Goal: Information Seeking & Learning: Learn about a topic

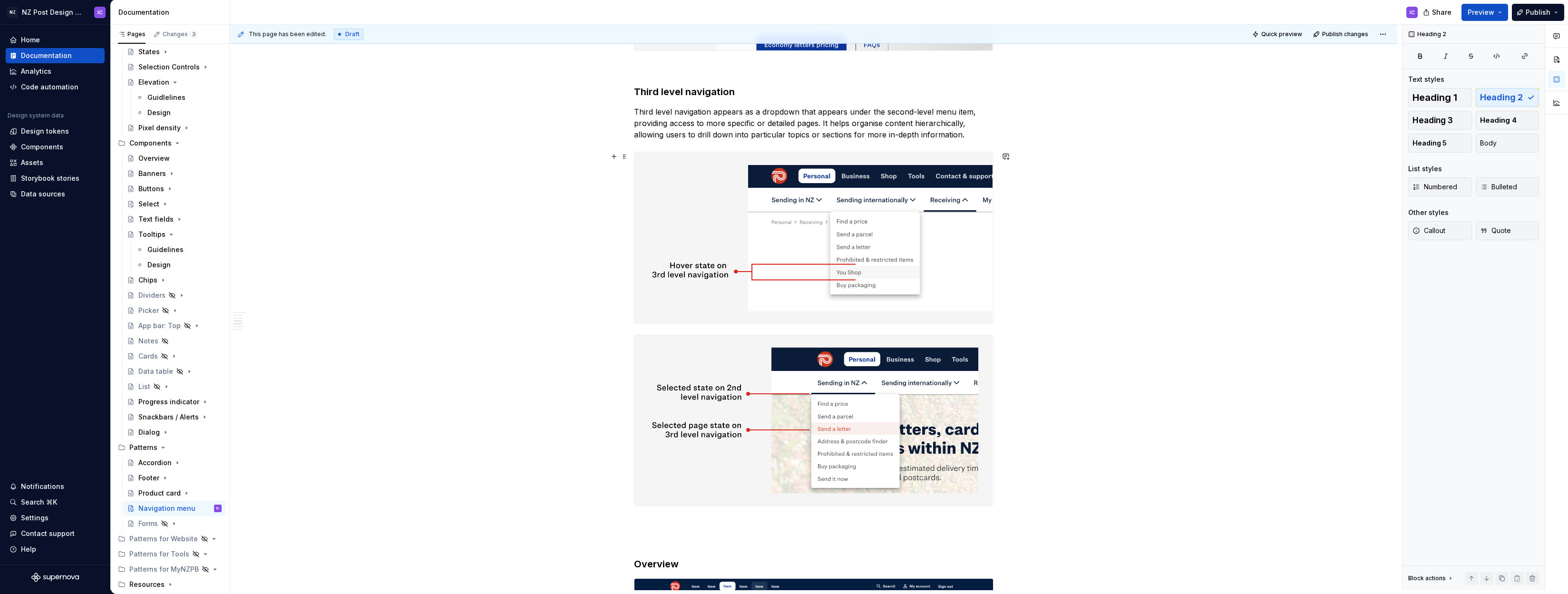
scroll to position [1755, 0]
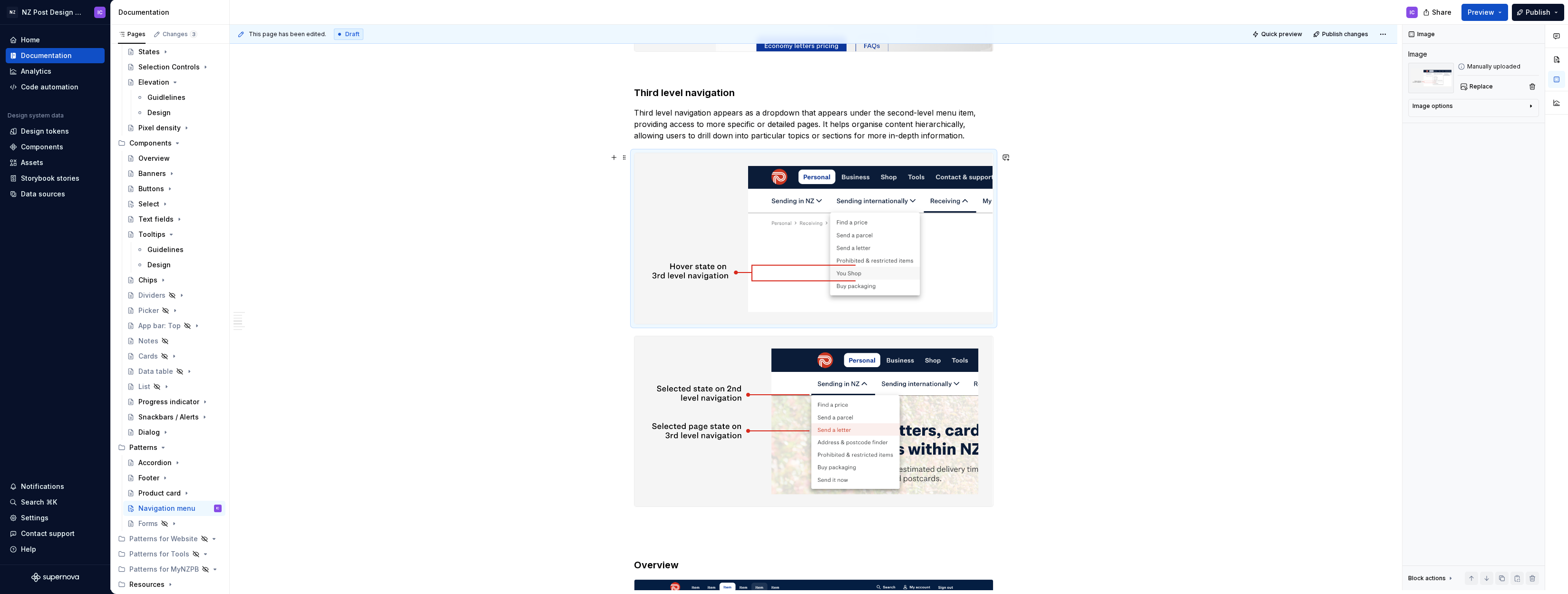
click at [791, 245] on img at bounding box center [814, 238] width 359 height 171
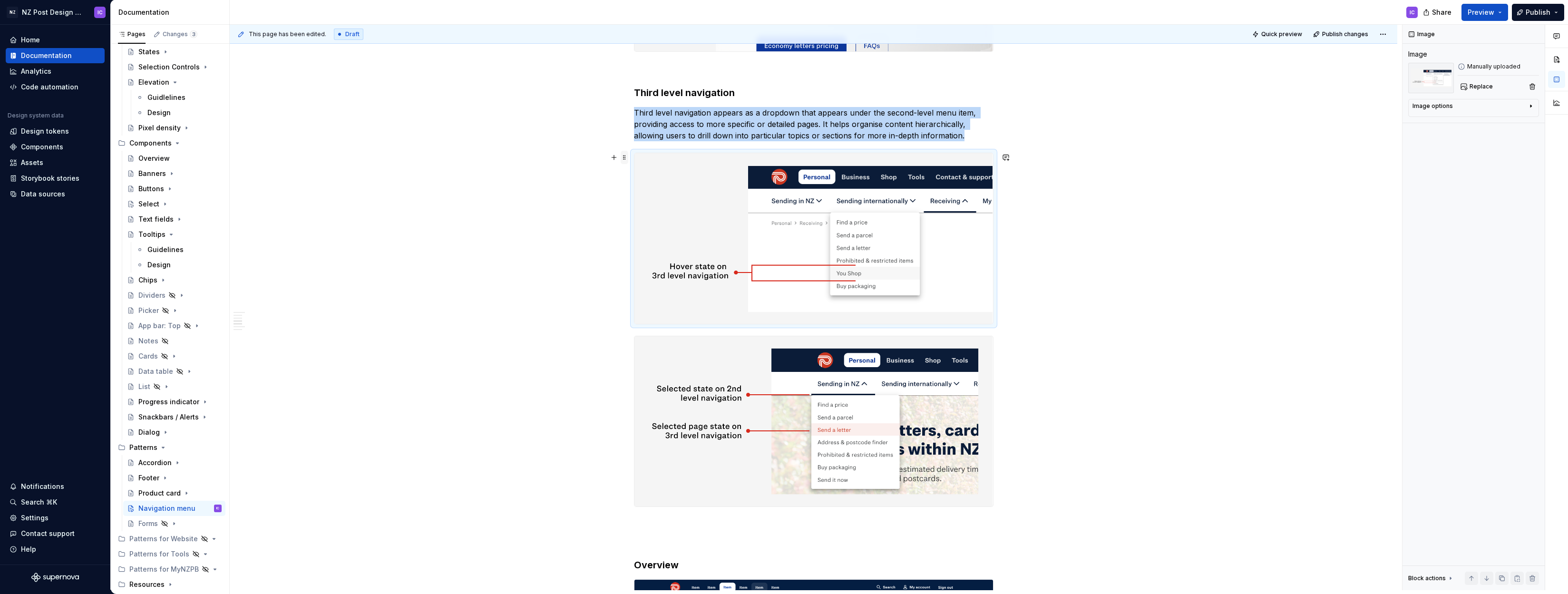
click at [626, 157] on span at bounding box center [624, 158] width 7 height 13
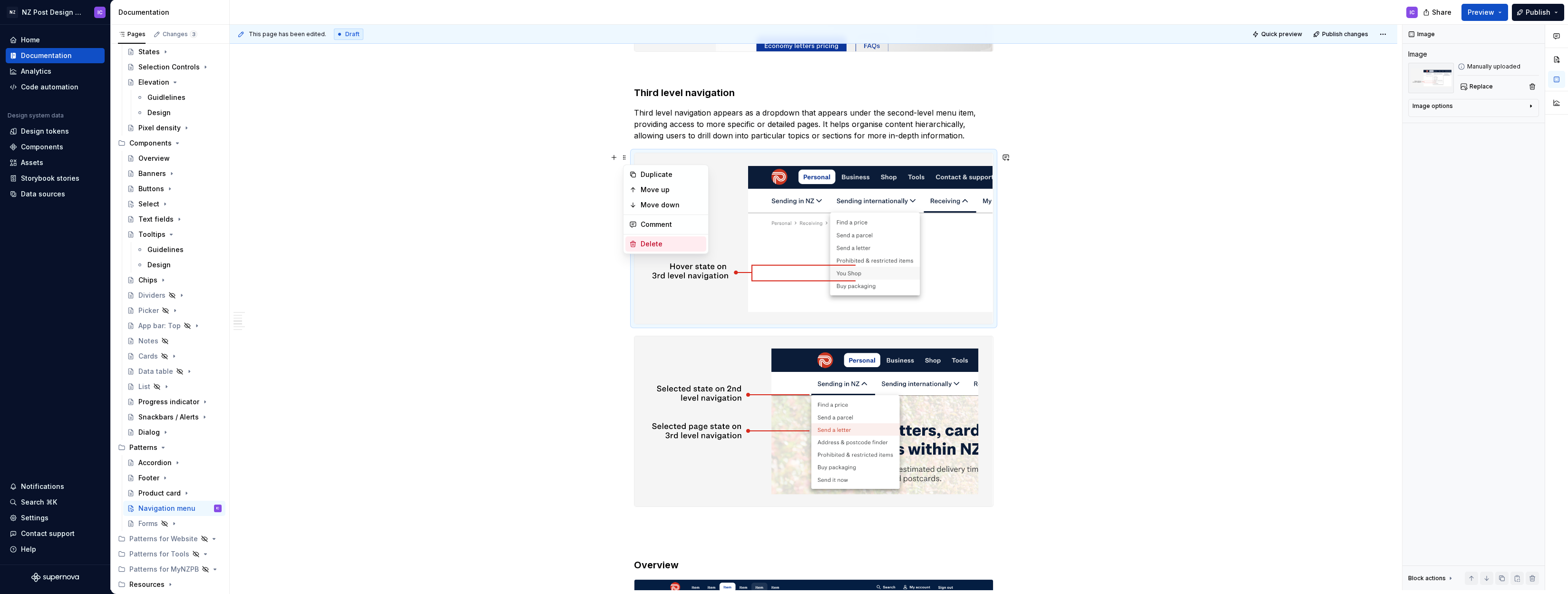
click at [652, 241] on div "Delete" at bounding box center [672, 244] width 62 height 9
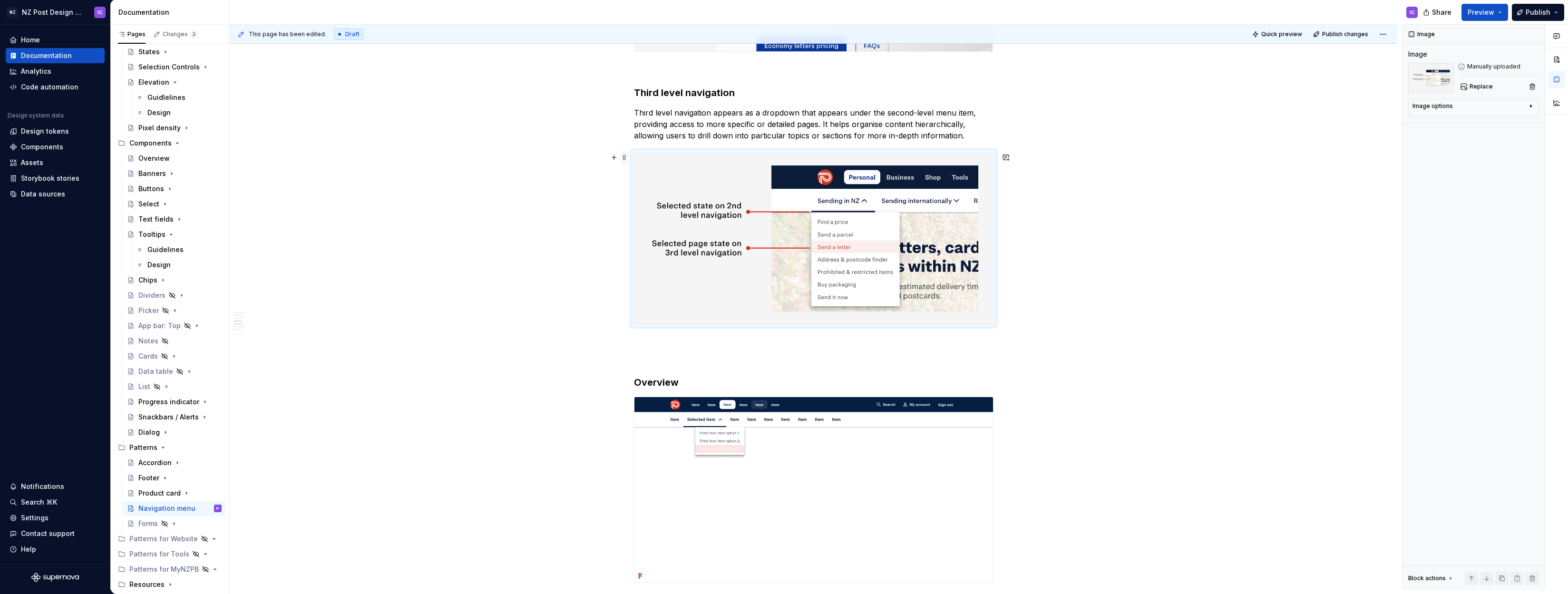
click at [626, 158] on span at bounding box center [624, 158] width 7 height 13
click at [642, 239] on div "Delete" at bounding box center [666, 244] width 81 height 15
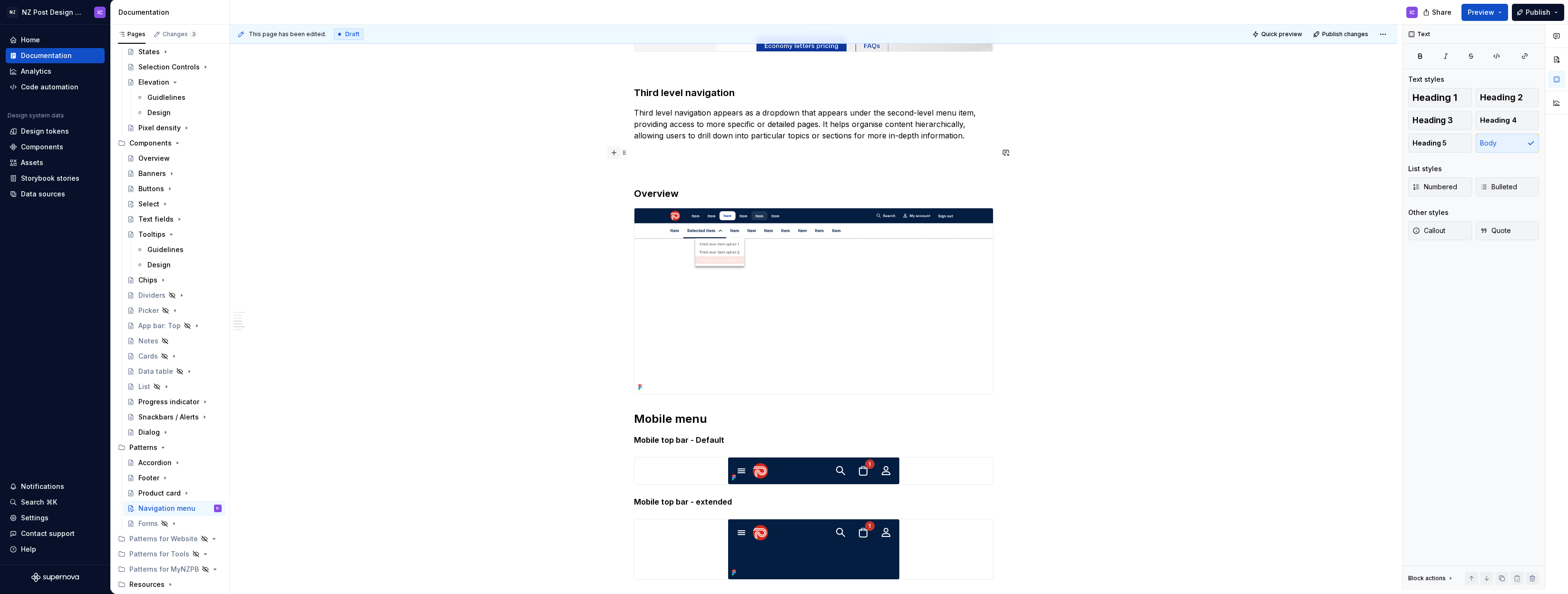
click at [617, 152] on button "button" at bounding box center [614, 153] width 13 height 13
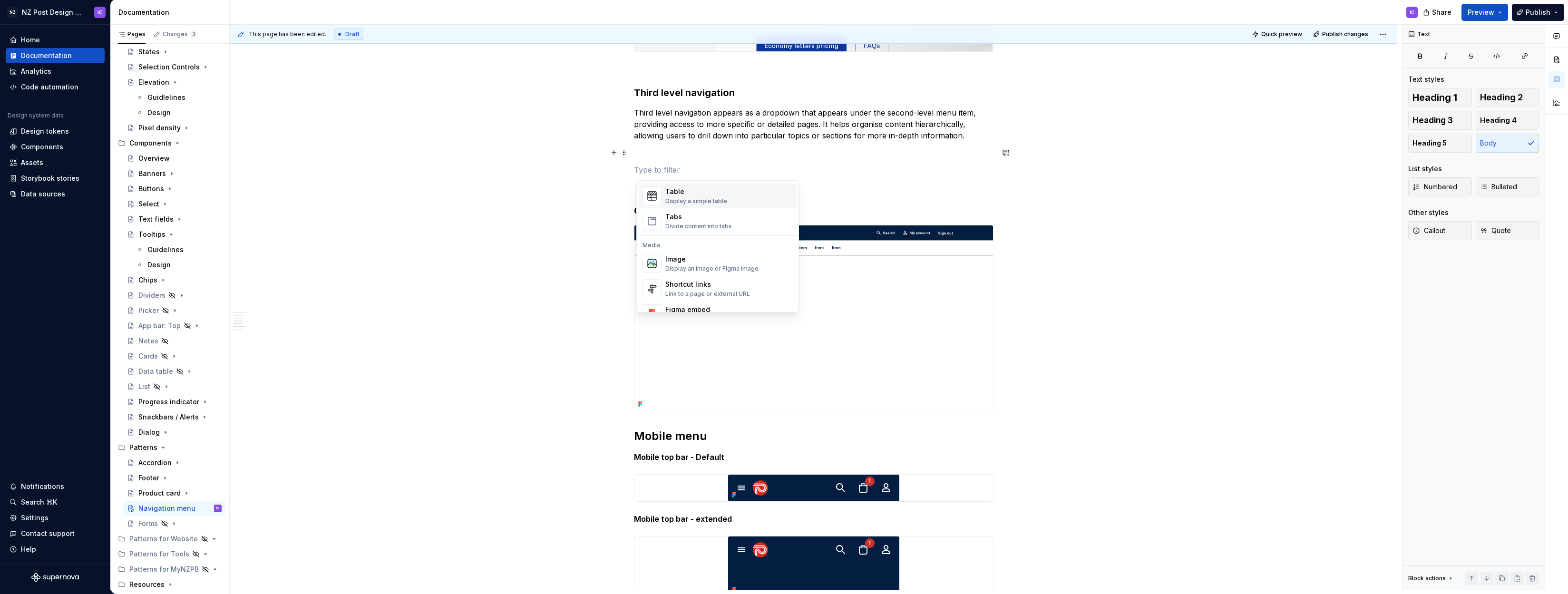
scroll to position [360, 0]
click at [685, 248] on div "Image" at bounding box center [712, 248] width 93 height 9
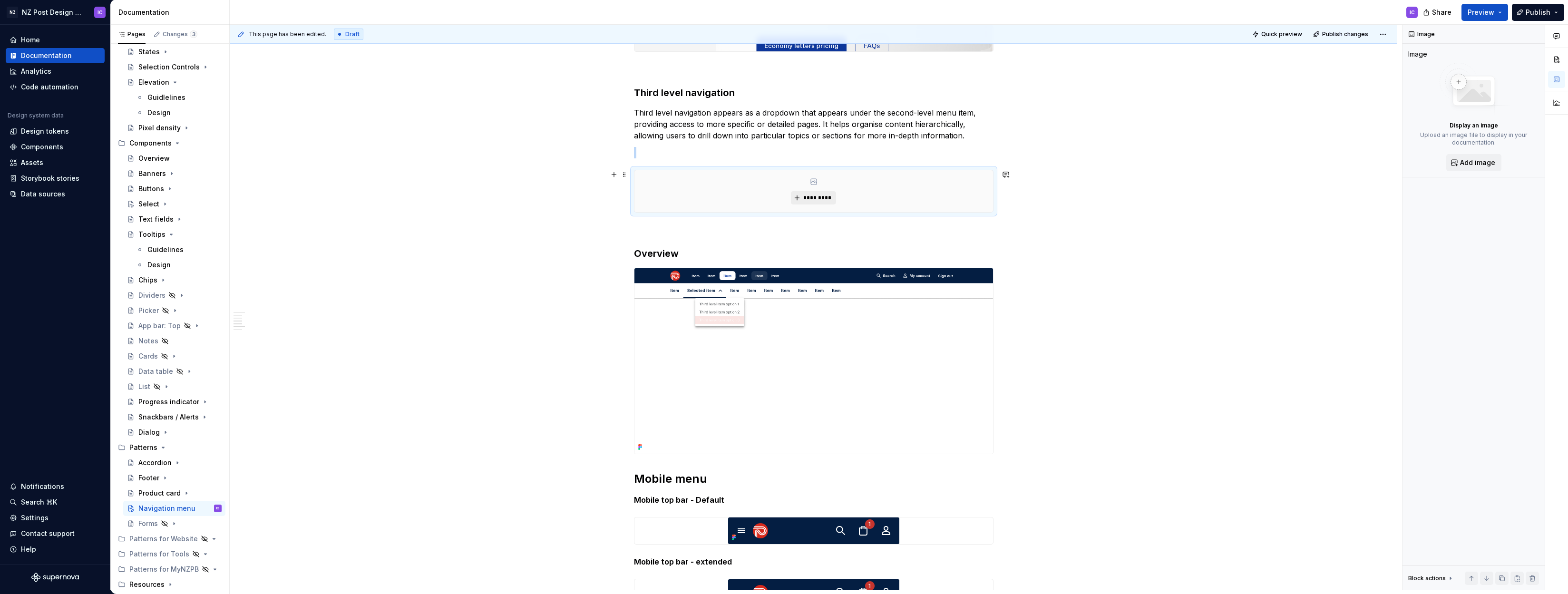
click at [791, 198] on span "*********" at bounding box center [817, 197] width 29 height 7
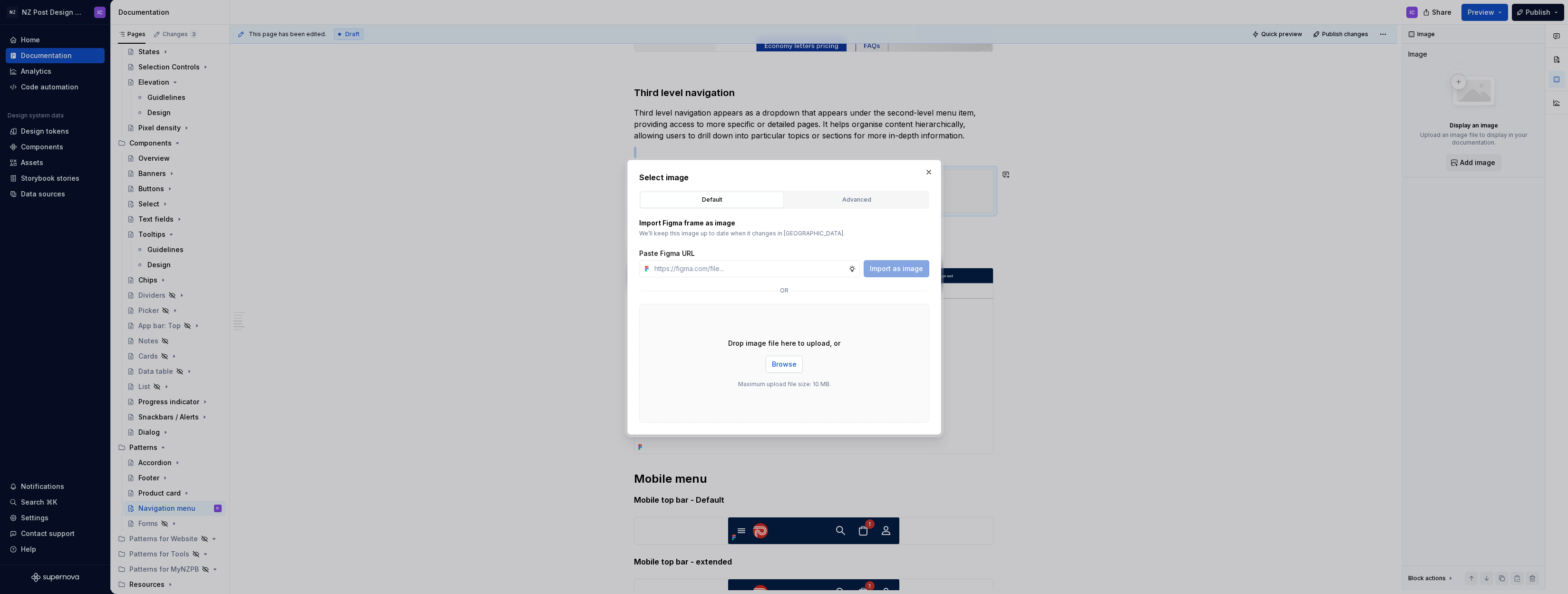
click at [788, 363] on span "Browse" at bounding box center [784, 364] width 25 height 9
type textarea "*"
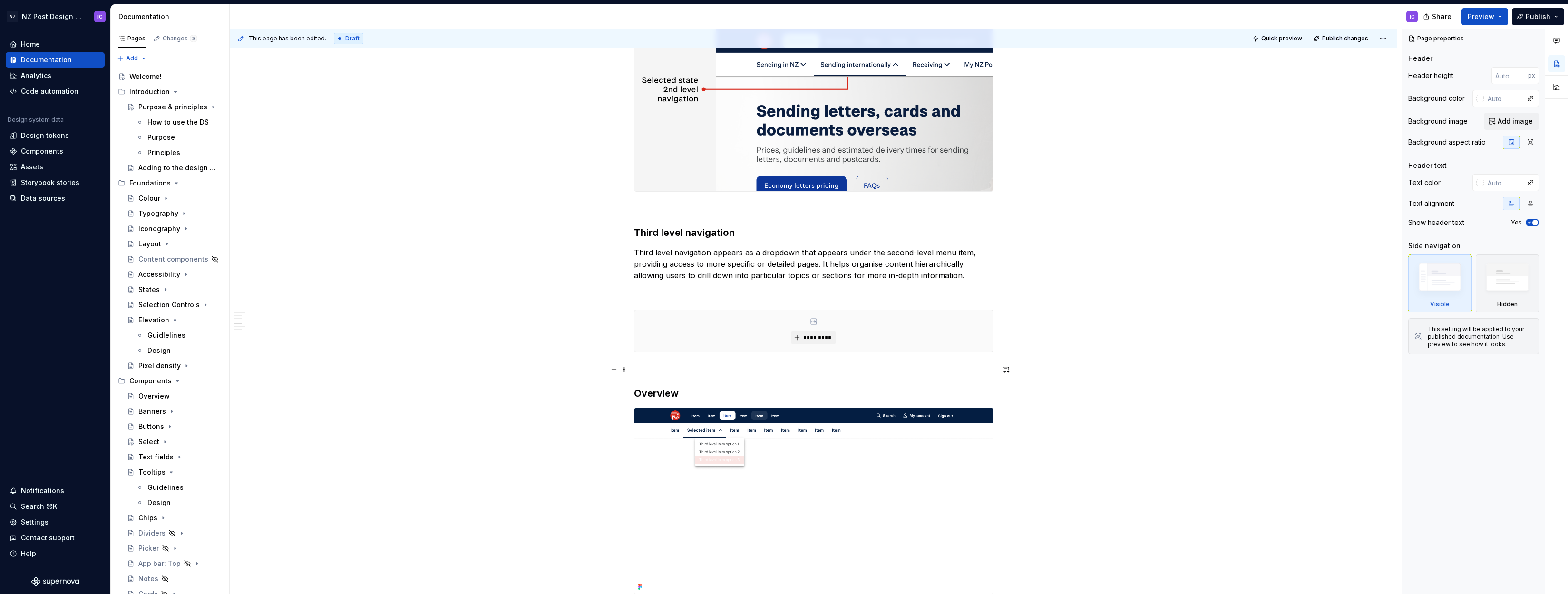
scroll to position [1614, 0]
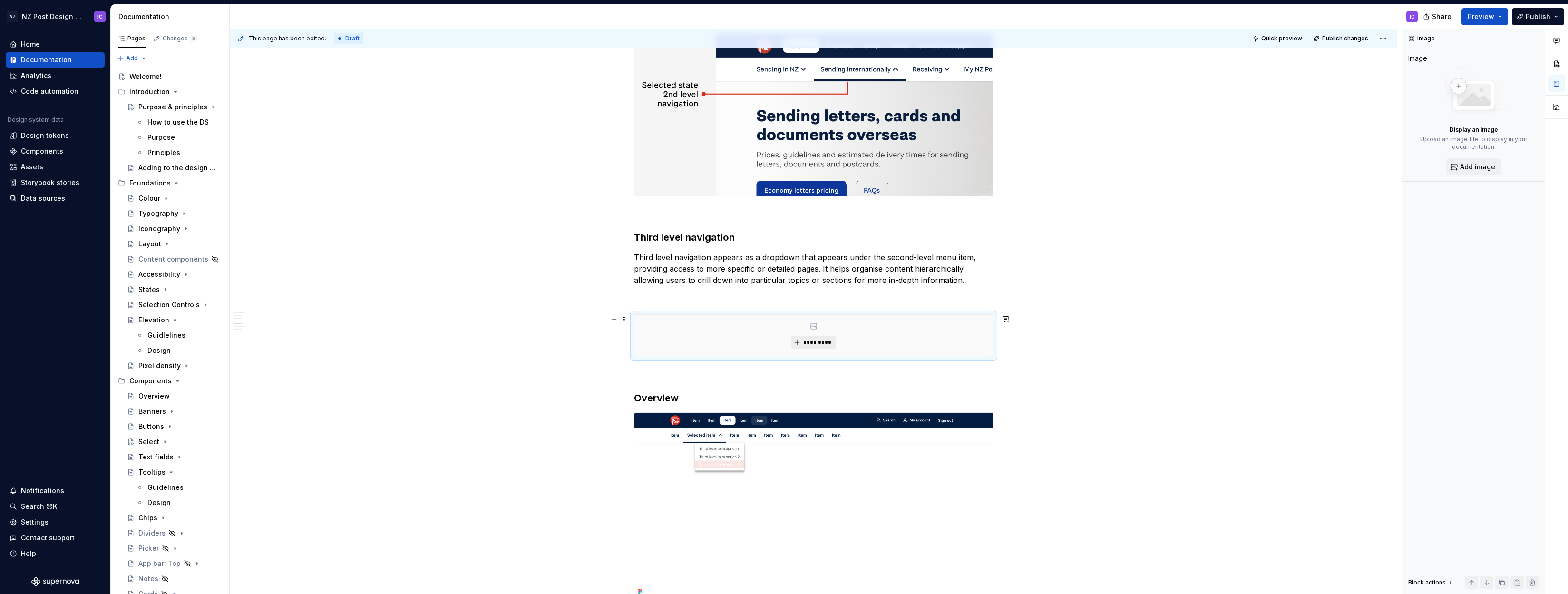
click at [829, 345] on span "*********" at bounding box center [817, 342] width 29 height 7
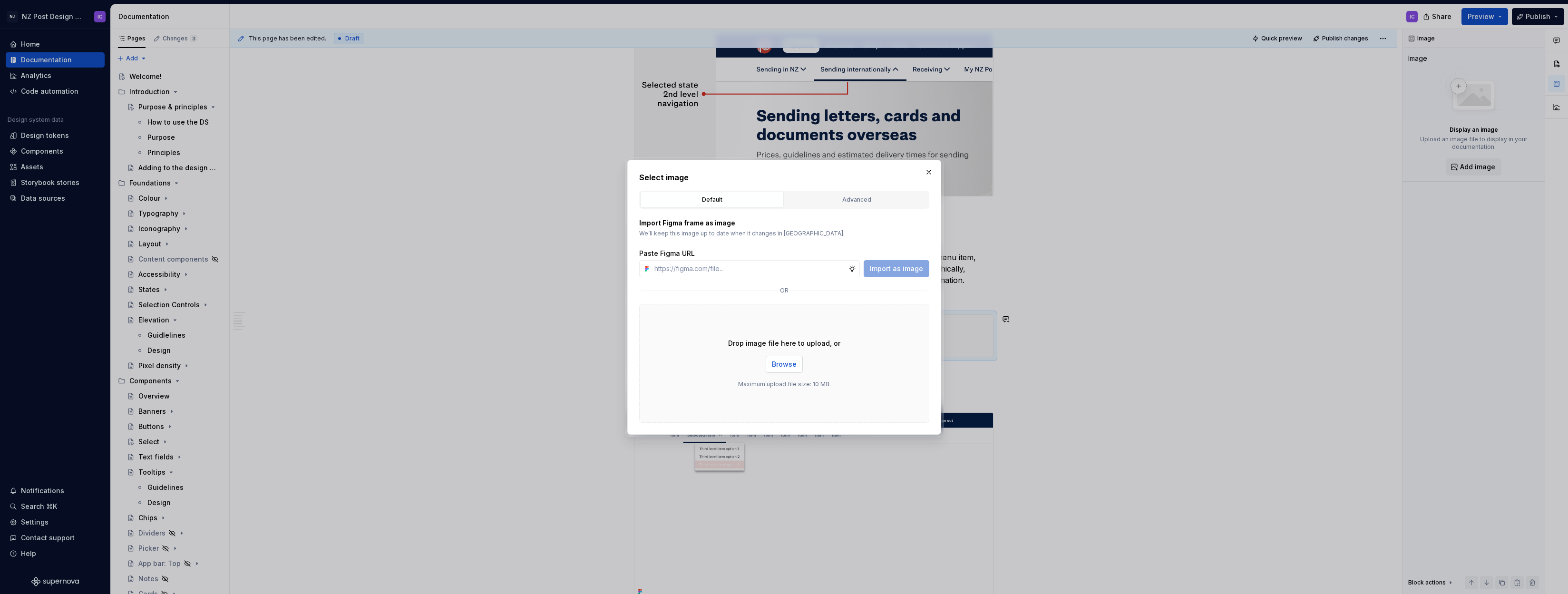
click at [792, 362] on span "Browse" at bounding box center [784, 364] width 25 height 9
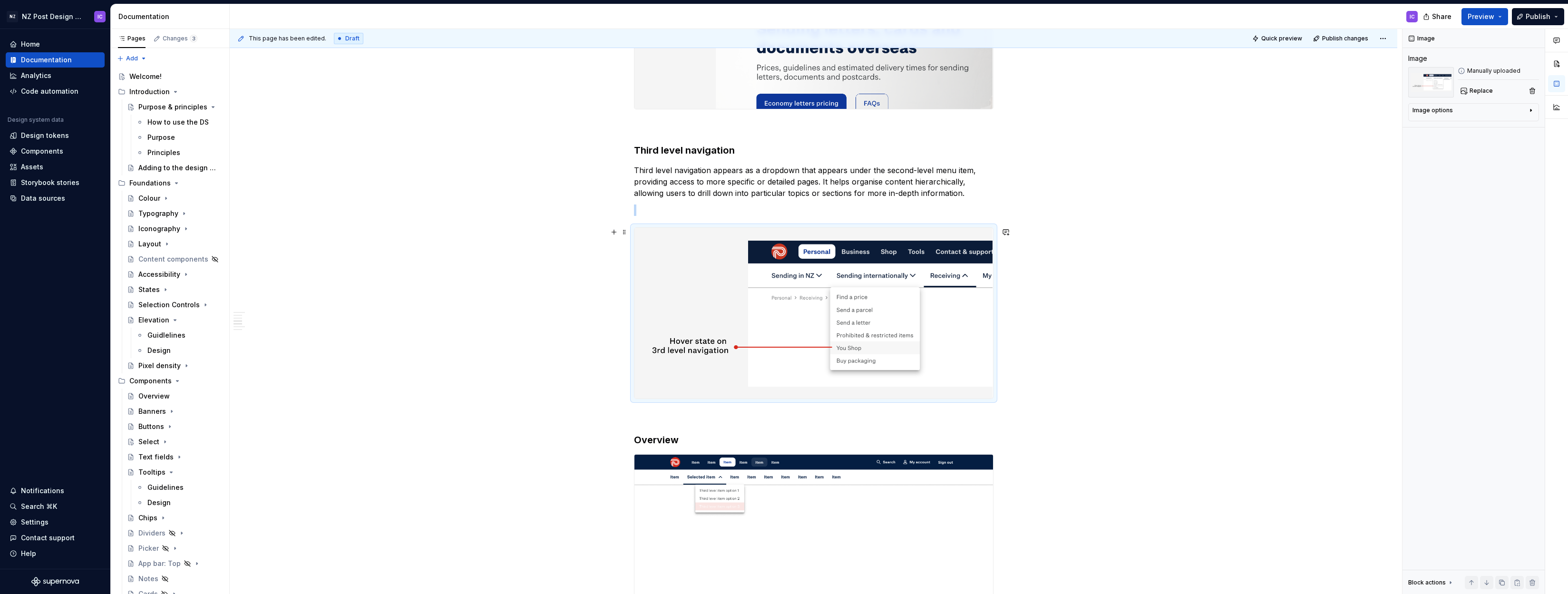
scroll to position [1703, 0]
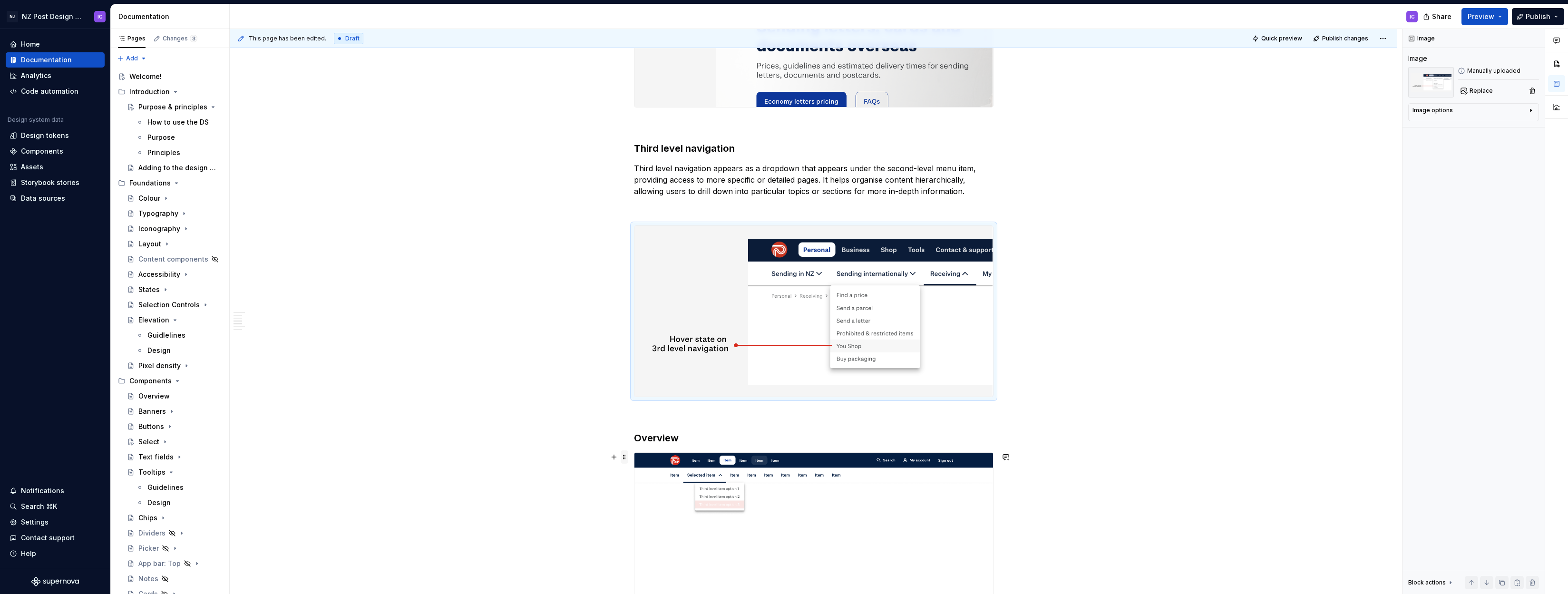
click at [626, 458] on span at bounding box center [624, 457] width 7 height 13
click at [648, 541] on div "Delete" at bounding box center [672, 544] width 62 height 9
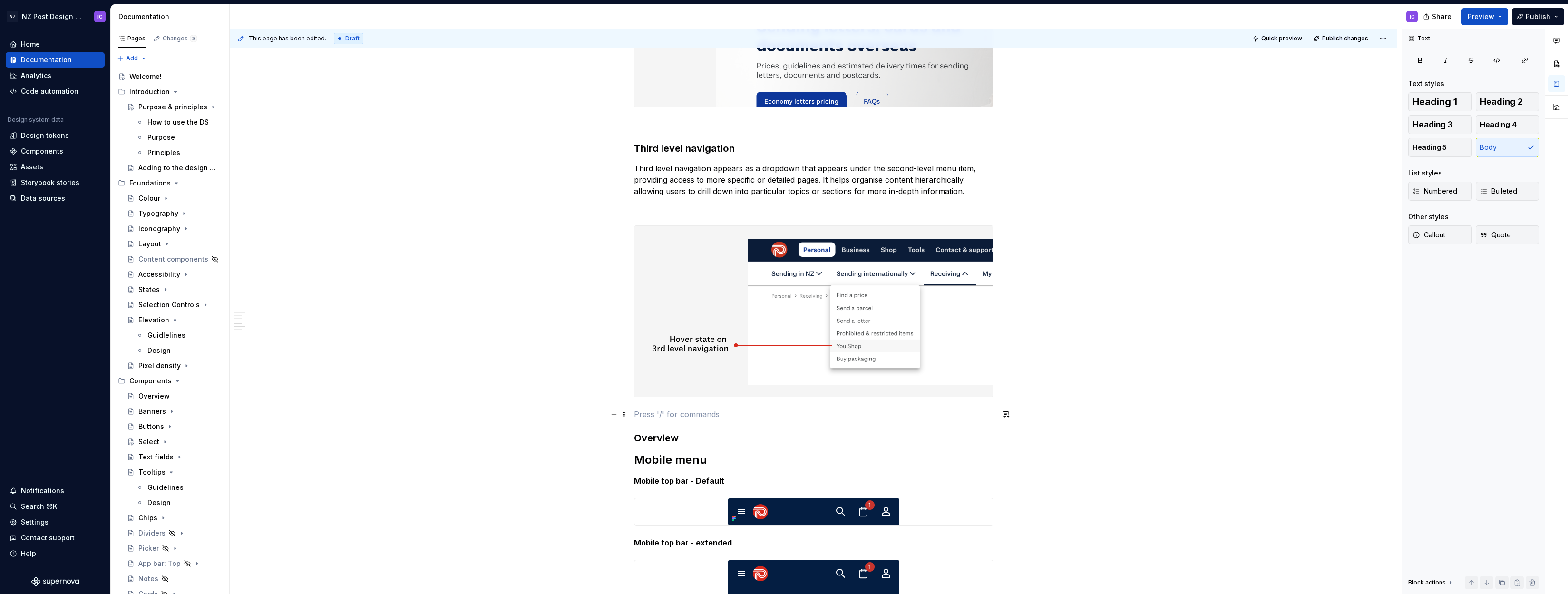
click at [695, 414] on p at bounding box center [814, 414] width 359 height 11
click at [615, 415] on button "button" at bounding box center [614, 414] width 13 height 13
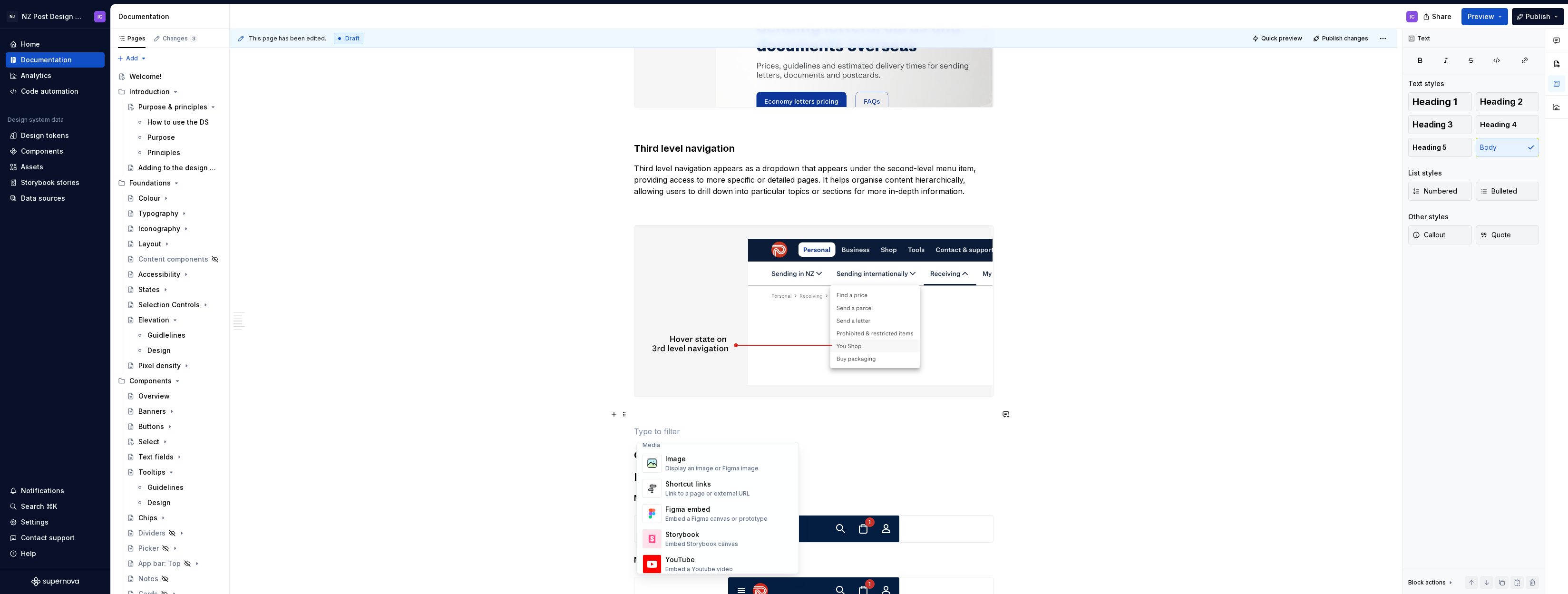
scroll to position [414, 0]
click at [697, 463] on div "Display an image or Figma image" at bounding box center [712, 466] width 93 height 7
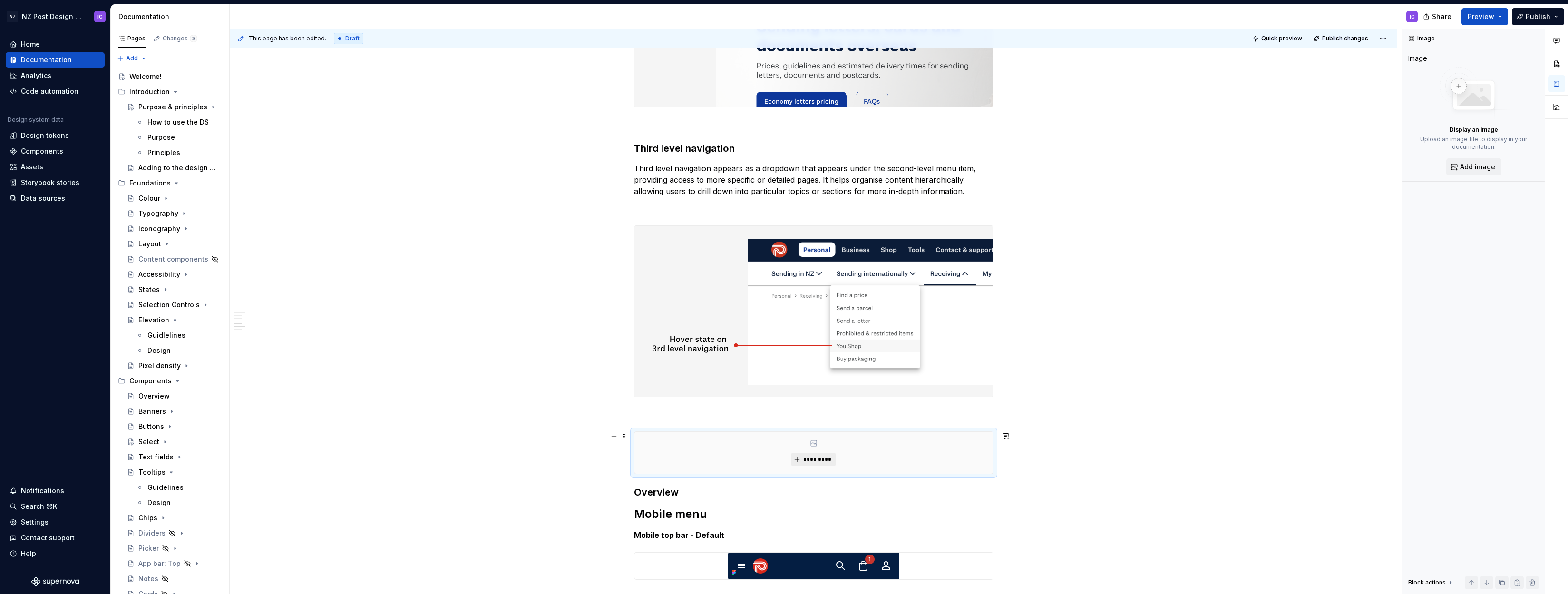
click at [813, 460] on span "*********" at bounding box center [817, 459] width 29 height 7
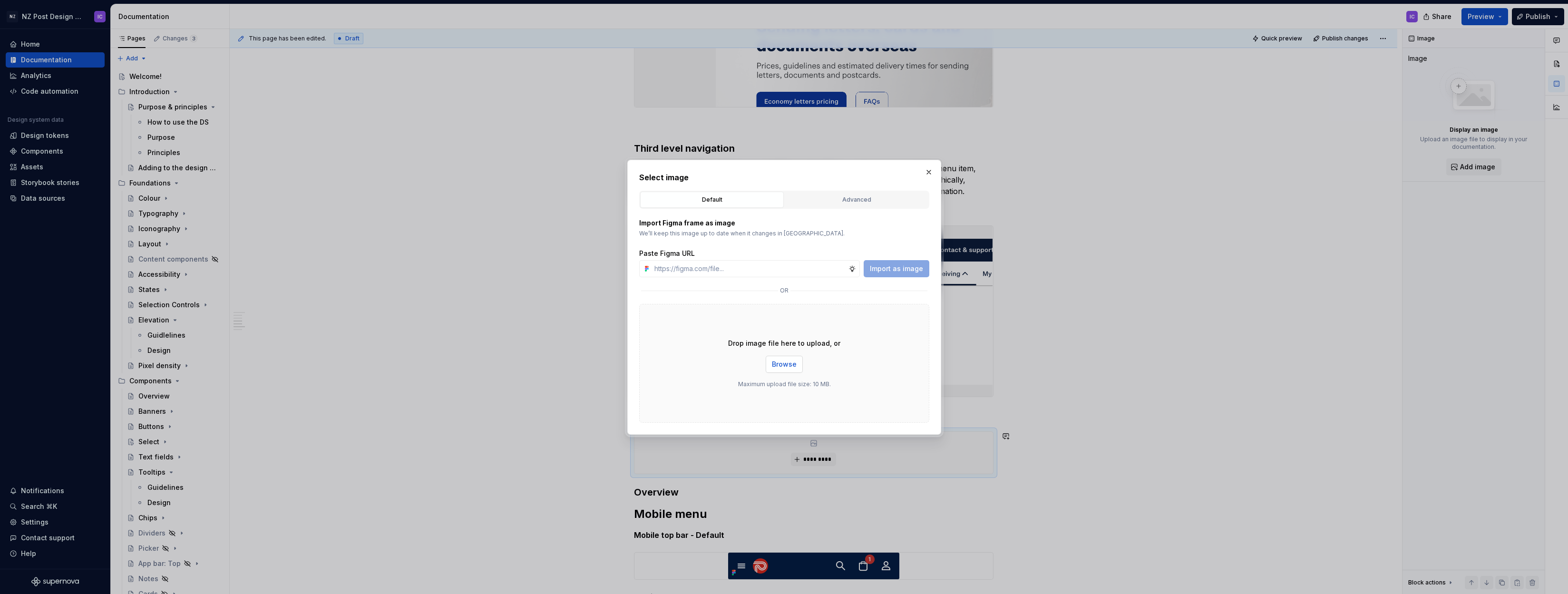
click at [786, 366] on span "Browse" at bounding box center [784, 364] width 25 height 9
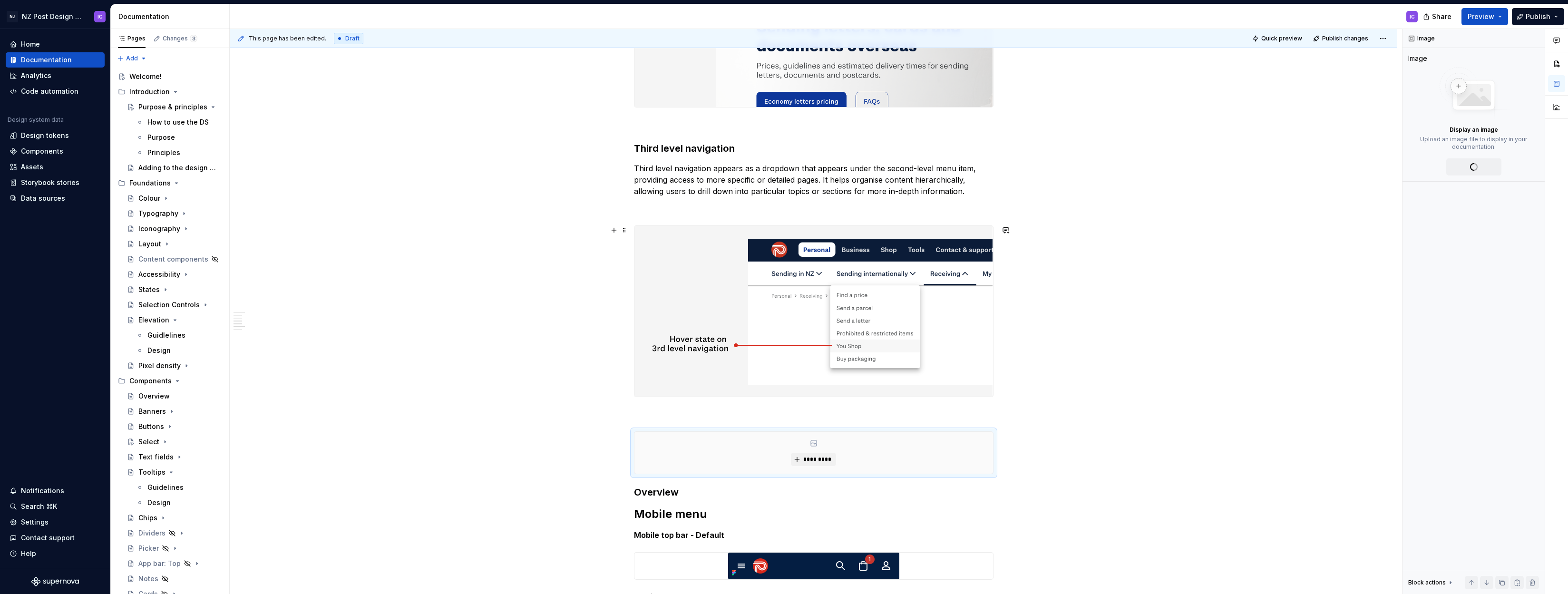
type textarea "*"
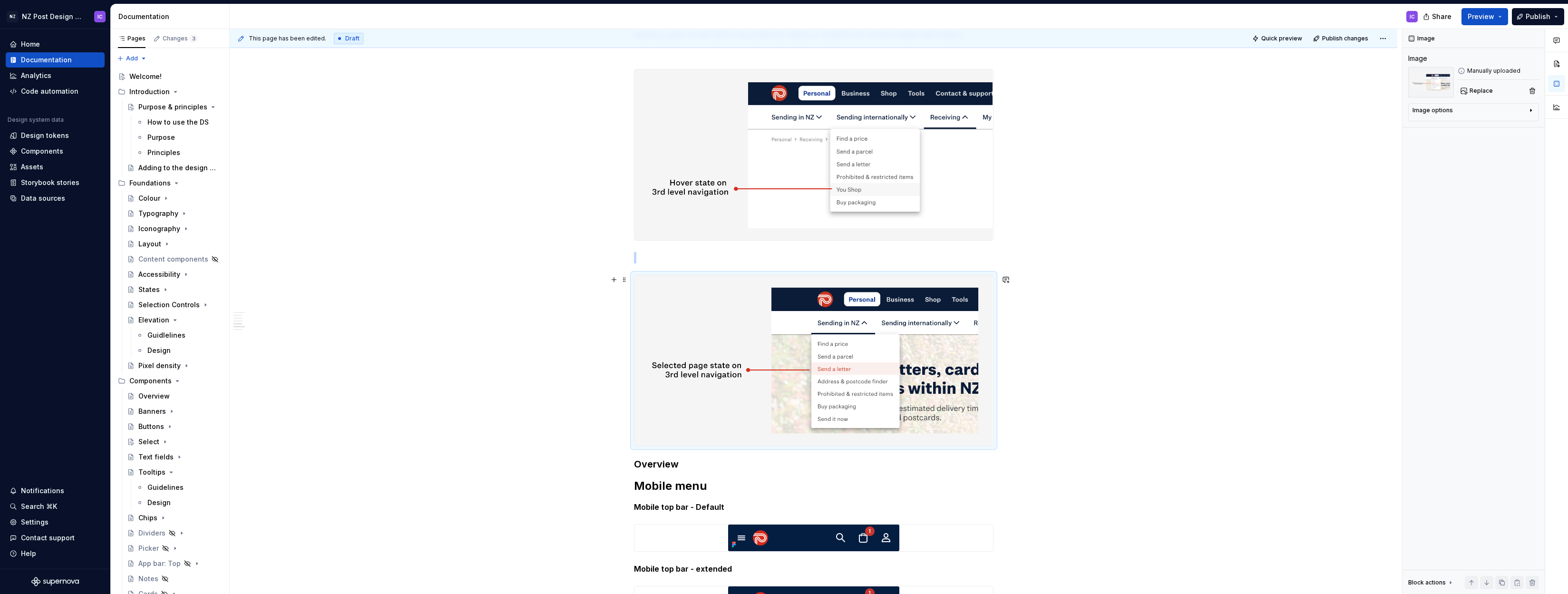
scroll to position [1883, 0]
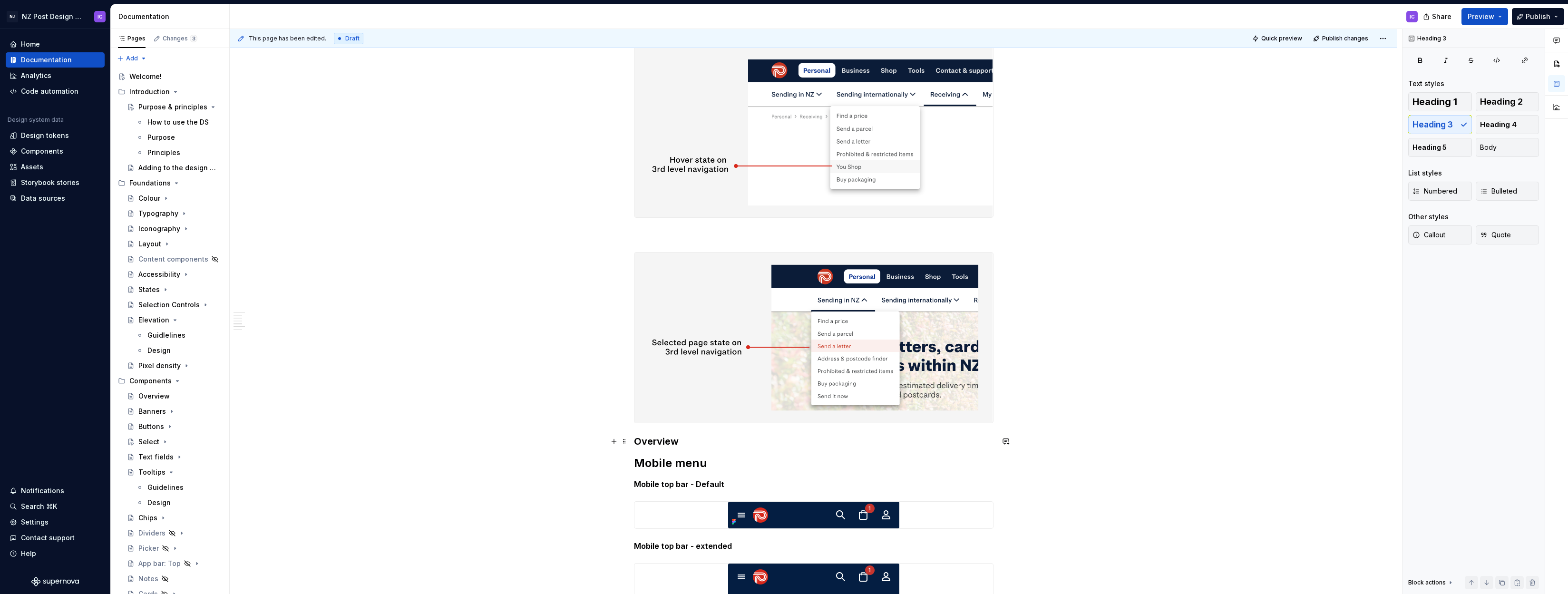
click at [652, 441] on h3 "Overview" at bounding box center [814, 442] width 359 height 13
drag, startPoint x: 680, startPoint y: 441, endPoint x: 634, endPoint y: 441, distance: 46.0
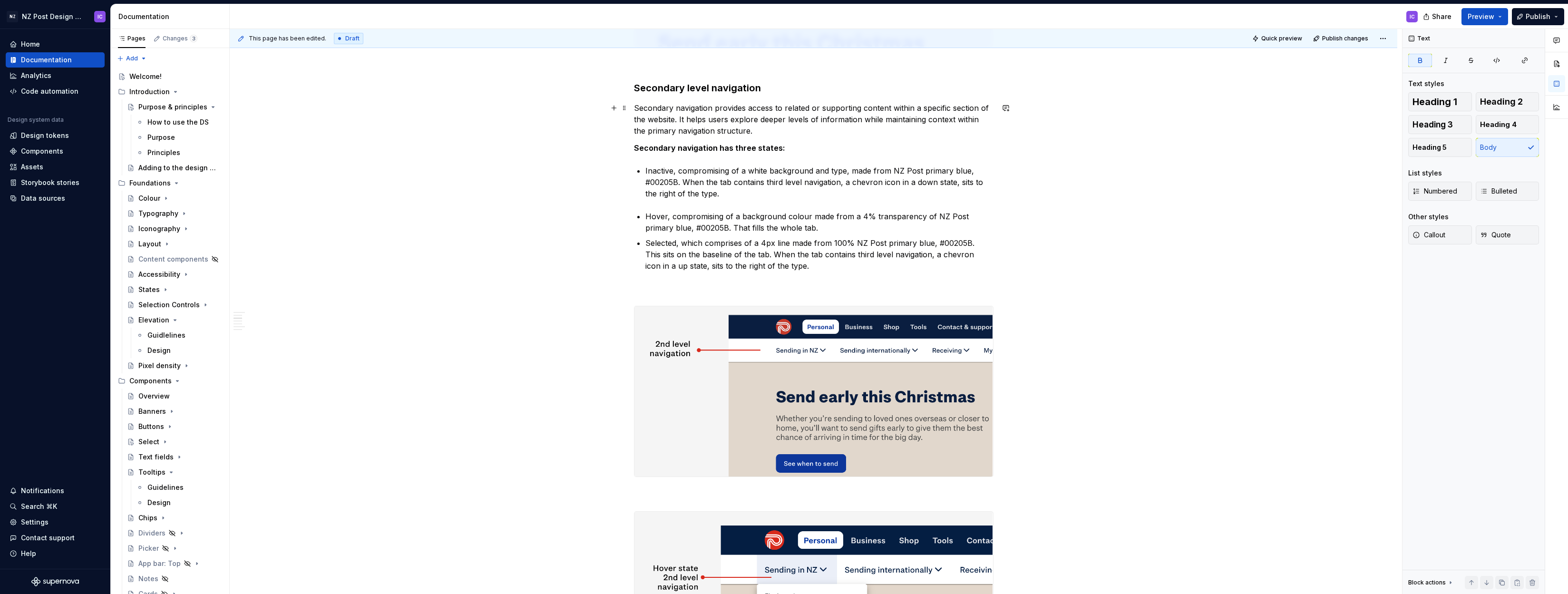
scroll to position [946, 0]
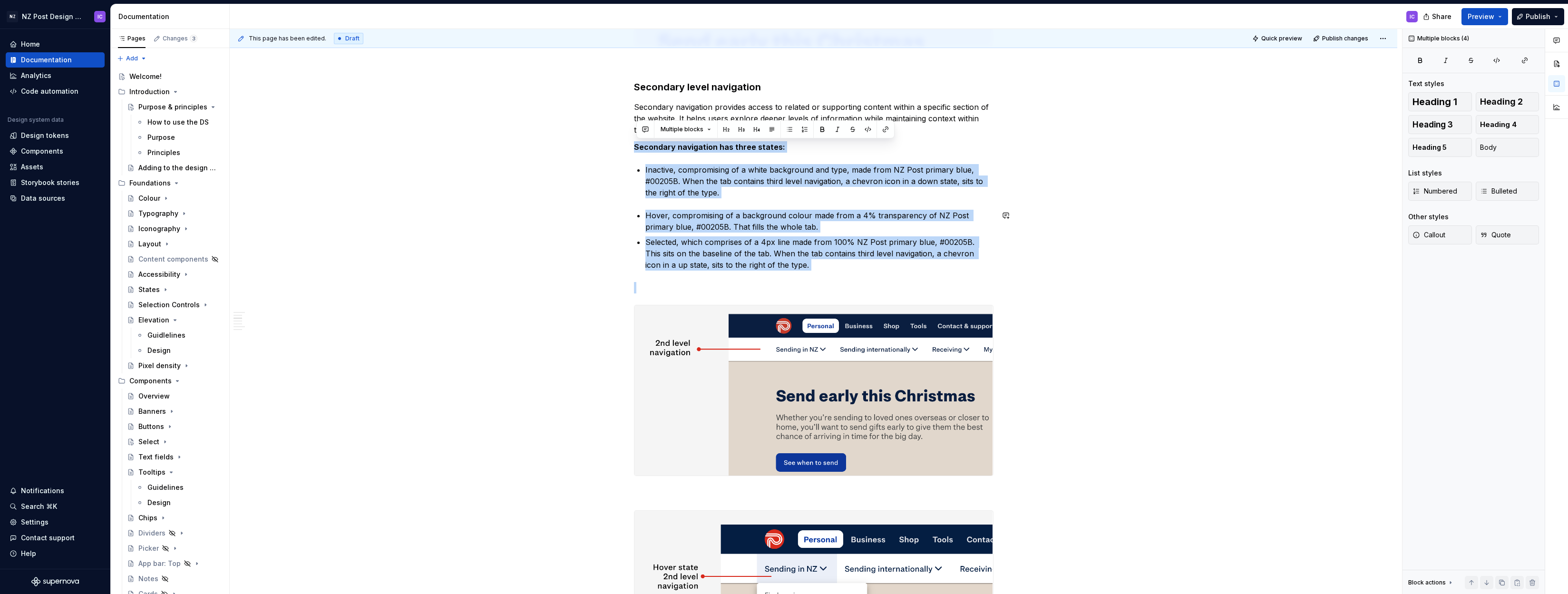
drag, startPoint x: 636, startPoint y: 147, endPoint x: 804, endPoint y: 271, distance: 208.8
click at [804, 271] on div "Desktop menu Desktop navigation appears on 1024px and above. It has a maximum w…" at bounding box center [814, 469] width 359 height 2412
copy div "Secondary navigation has three states: Inactive, compromising of a white backgr…"
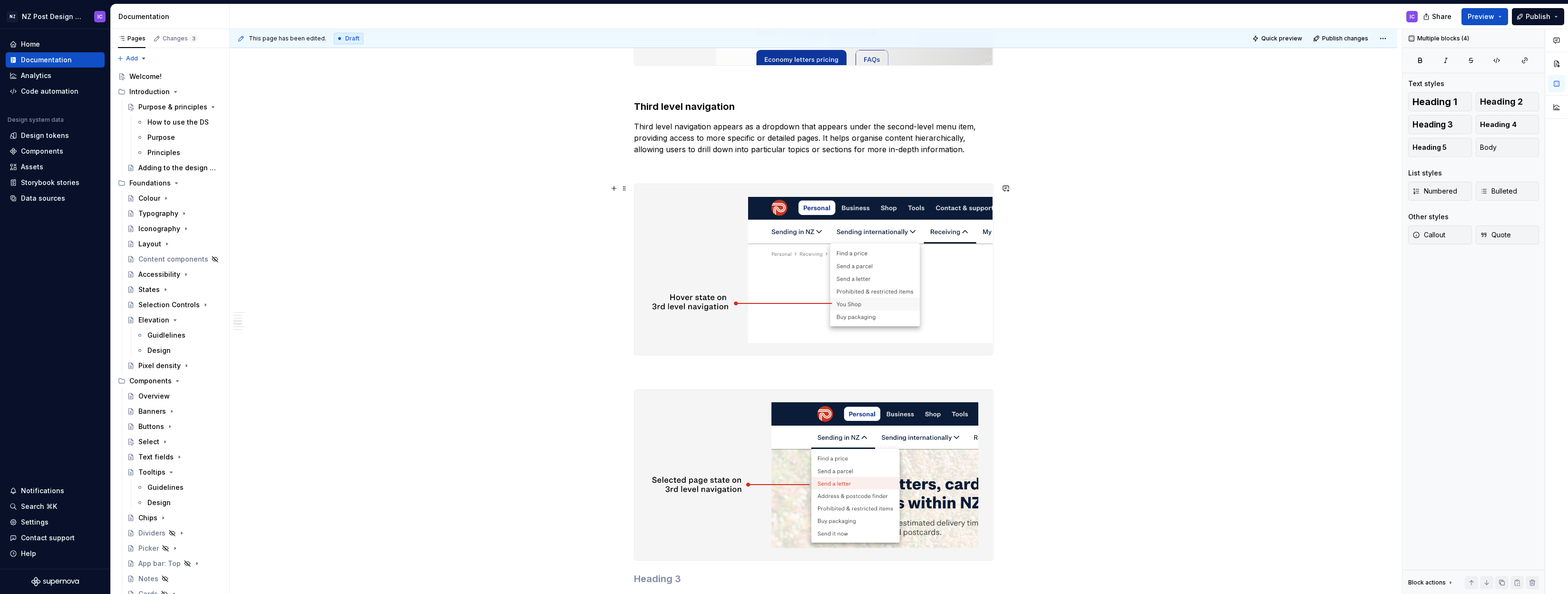
scroll to position [1746, 0]
click at [977, 150] on p "Third level navigation appears as a dropdown that appears under the second-leve…" at bounding box center [814, 137] width 359 height 34
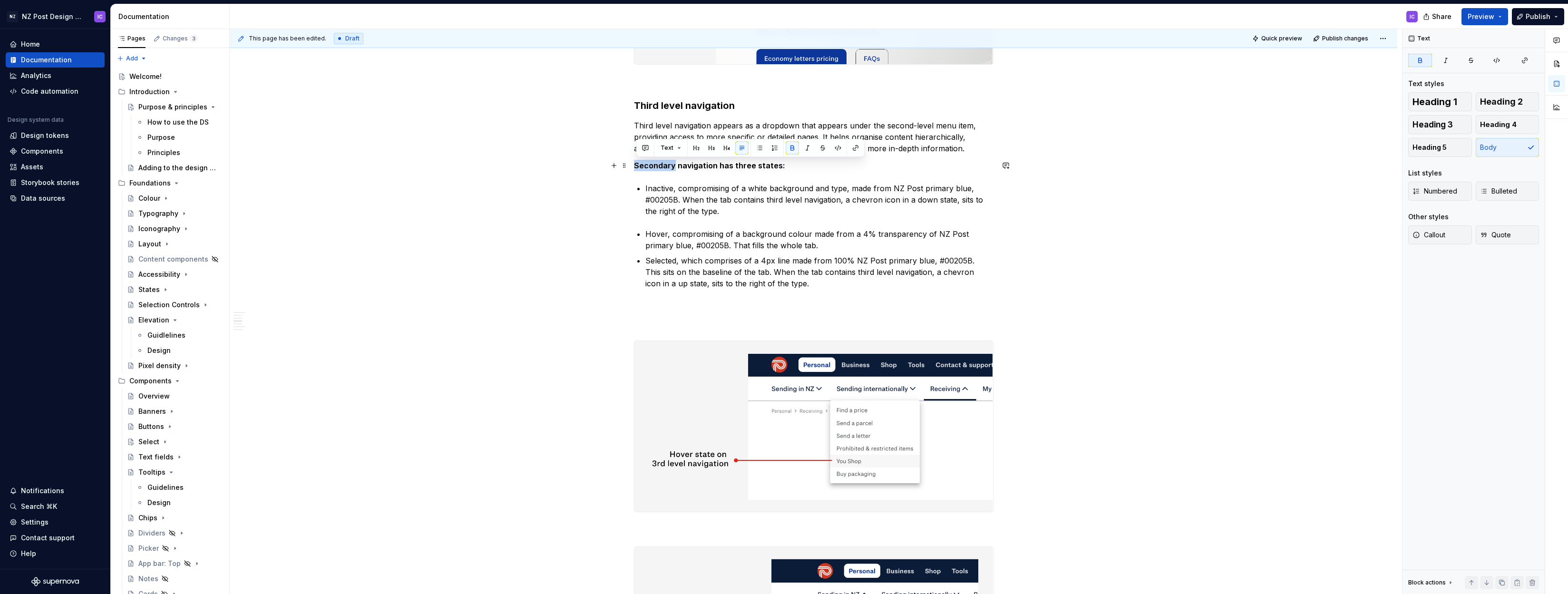
drag, startPoint x: 675, startPoint y: 166, endPoint x: 638, endPoint y: 166, distance: 37.0
click at [638, 166] on strong "Secondary navigation has three states:" at bounding box center [710, 166] width 152 height 9
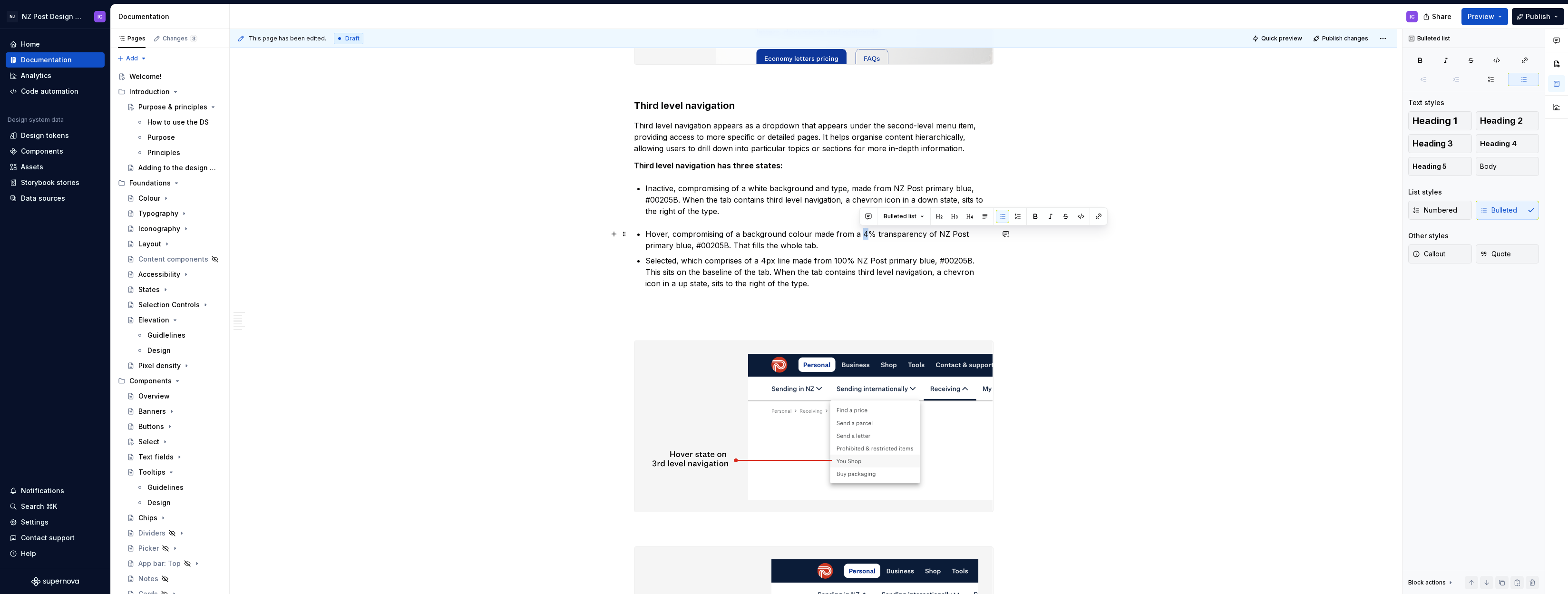
click at [863, 233] on p "Hover, compromising of a background colour made from a 4% transparency of NZ Po…" at bounding box center [819, 240] width 348 height 23
drag, startPoint x: 932, startPoint y: 234, endPoint x: 662, endPoint y: 245, distance: 270.2
click at [662, 245] on p "Hover, compromising of a background colour made from a 8% transparency of NZ Po…" at bounding box center [819, 240] width 348 height 23
drag, startPoint x: 963, startPoint y: 233, endPoint x: 971, endPoint y: 233, distance: 8.0
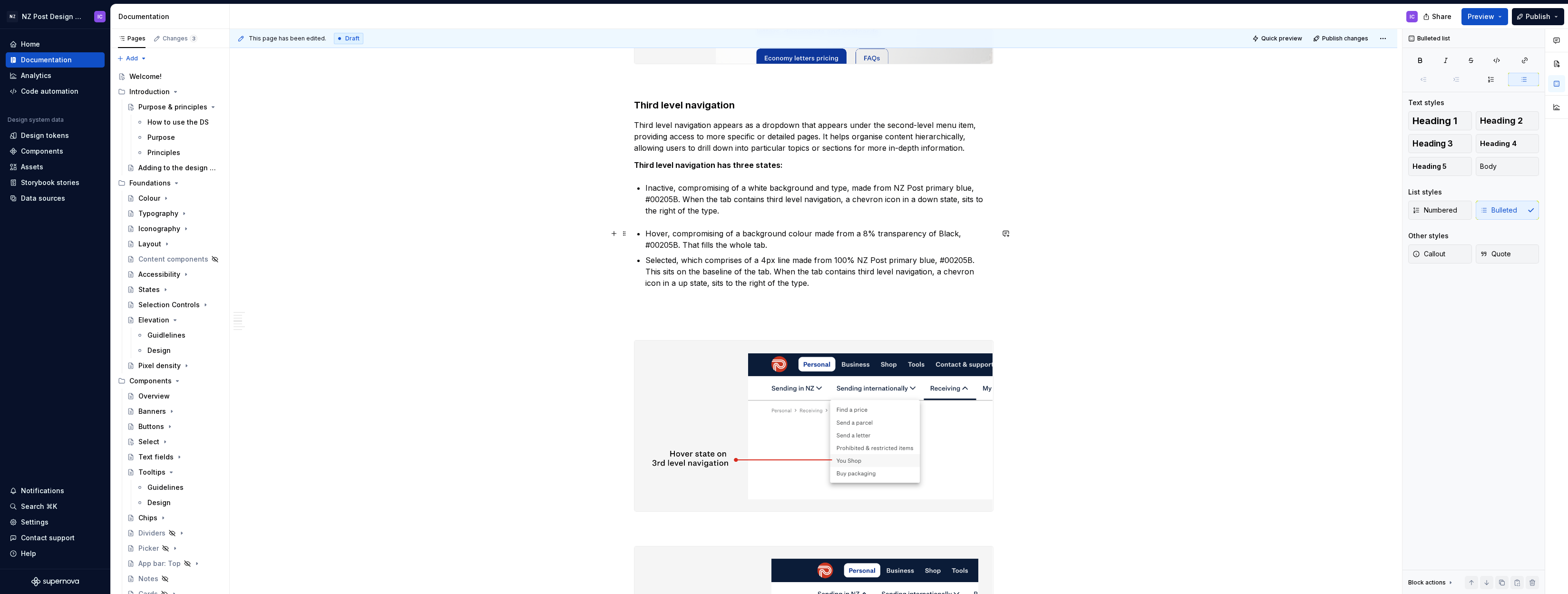
click at [963, 233] on p "Hover, compromising of a background colour made from a 8% transparency of Black…" at bounding box center [819, 239] width 348 height 23
drag, startPoint x: 971, startPoint y: 233, endPoint x: 988, endPoint y: 232, distance: 17.0
click at [988, 232] on p "Hover, compromising of a background colour made from a 8% transparency of Black…" at bounding box center [819, 239] width 348 height 23
drag, startPoint x: 892, startPoint y: 187, endPoint x: 967, endPoint y: 189, distance: 75.0
click at [967, 189] on p "Inactive, compromising of a white background and type, made from NZ Post primar…" at bounding box center [819, 199] width 348 height 34
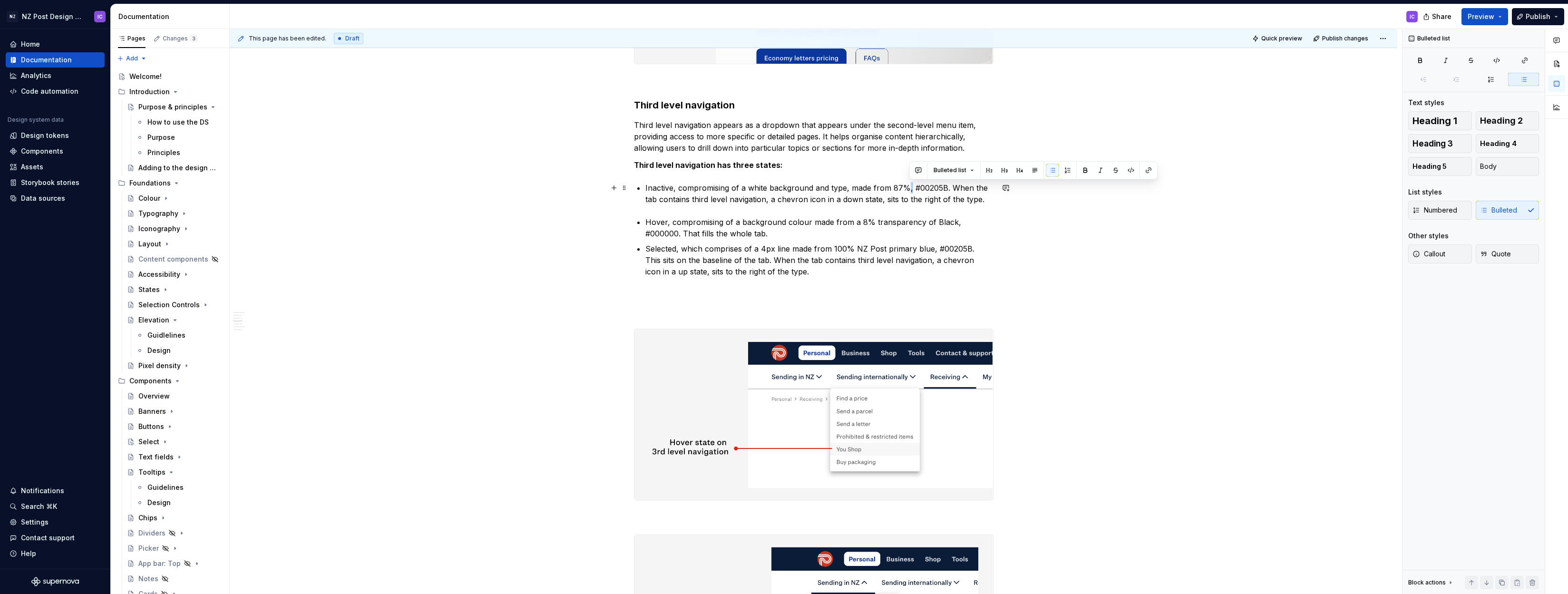
click at [908, 189] on p "Inactive, compromising of a white background and type, made from 87%, #00205B. …" at bounding box center [819, 194] width 348 height 23
drag, startPoint x: 917, startPoint y: 188, endPoint x: 943, endPoint y: 188, distance: 26.0
click at [943, 188] on p "Inactive, compromising of a white background and type, made from 87% #00205B. W…" at bounding box center [819, 194] width 348 height 23
drag, startPoint x: 948, startPoint y: 187, endPoint x: 980, endPoint y: 195, distance: 33.0
click at [980, 194] on p "Inactive, compromising of a white background and type, made from 87% #1C2023. W…" at bounding box center [819, 194] width 348 height 23
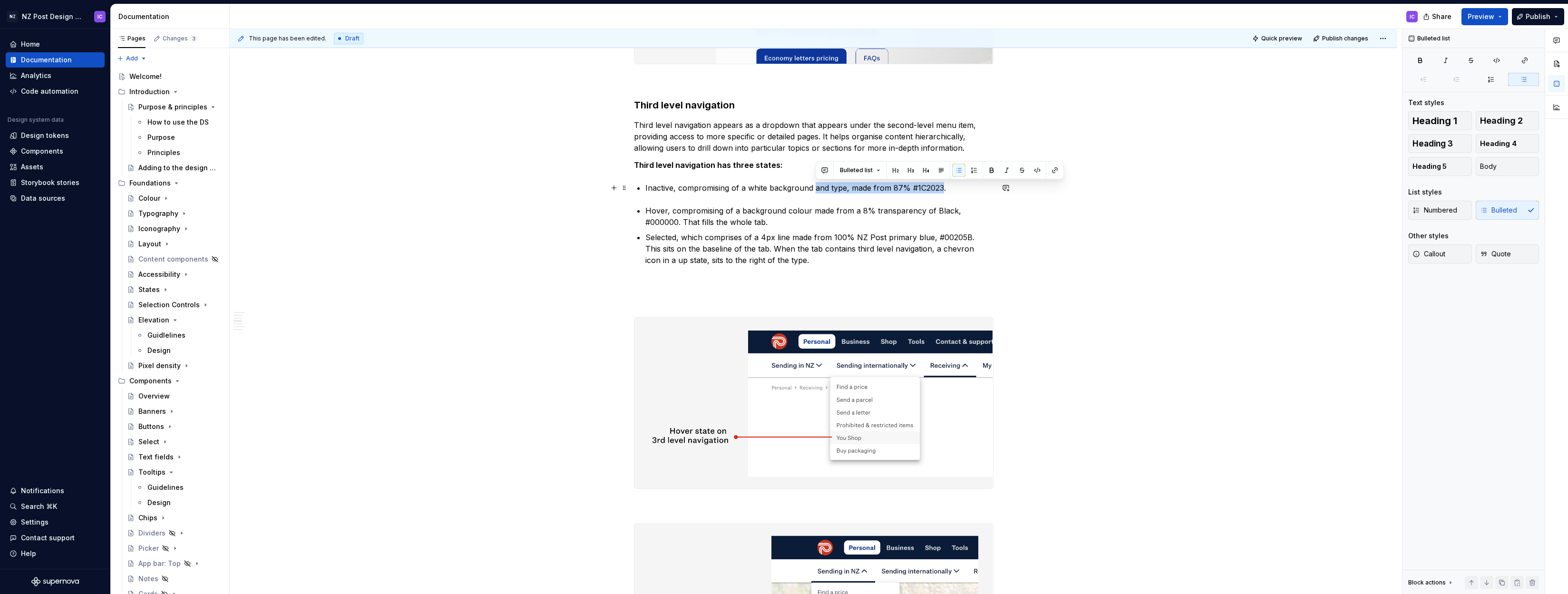
drag, startPoint x: 817, startPoint y: 188, endPoint x: 944, endPoint y: 189, distance: 127.0
click at [944, 189] on p "Inactive, compromising of a white background and type, made from 87% #1C2023." at bounding box center [819, 188] width 348 height 11
copy p "and type, made from 87% #1C2023"
drag, startPoint x: 648, startPoint y: 221, endPoint x: 728, endPoint y: 221, distance: 80.0
click at [728, 221] on p "Hover, compromising of a background colour made from a 8% transparency of Black…" at bounding box center [819, 217] width 348 height 23
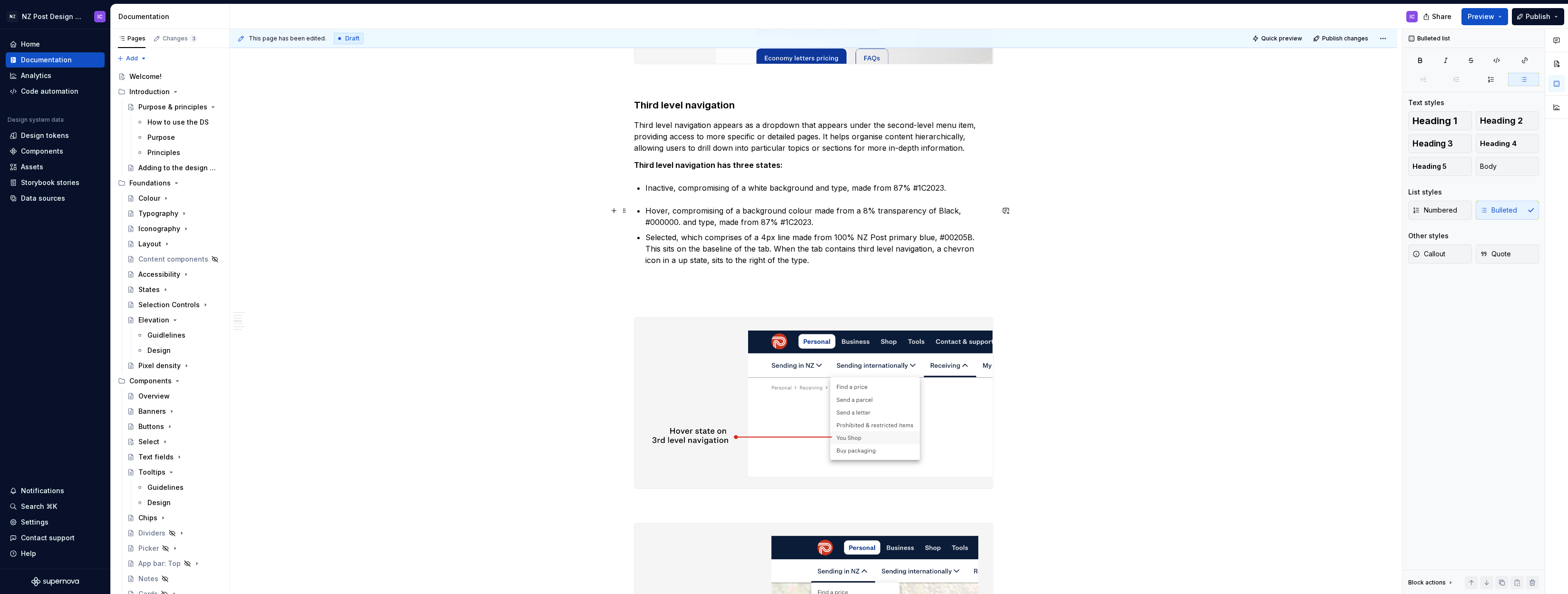
click at [892, 215] on p "Hover, compromising of a background colour made from a 8% transparency of Black…" at bounding box center [819, 217] width 348 height 23
click at [954, 211] on p "Hover, compromising of a background colour made from a 8% transparency of Black…" at bounding box center [819, 217] width 348 height 23
click at [990, 211] on p "Hover, compromising of a background colour made from a 8% transparency of Black…" at bounding box center [819, 217] width 348 height 23
drag, startPoint x: 874, startPoint y: 211, endPoint x: 930, endPoint y: 211, distance: 56.0
click at [930, 211] on p "Hover, compromising of a background colour made from a 8% transparency of Black…" at bounding box center [819, 217] width 348 height 23
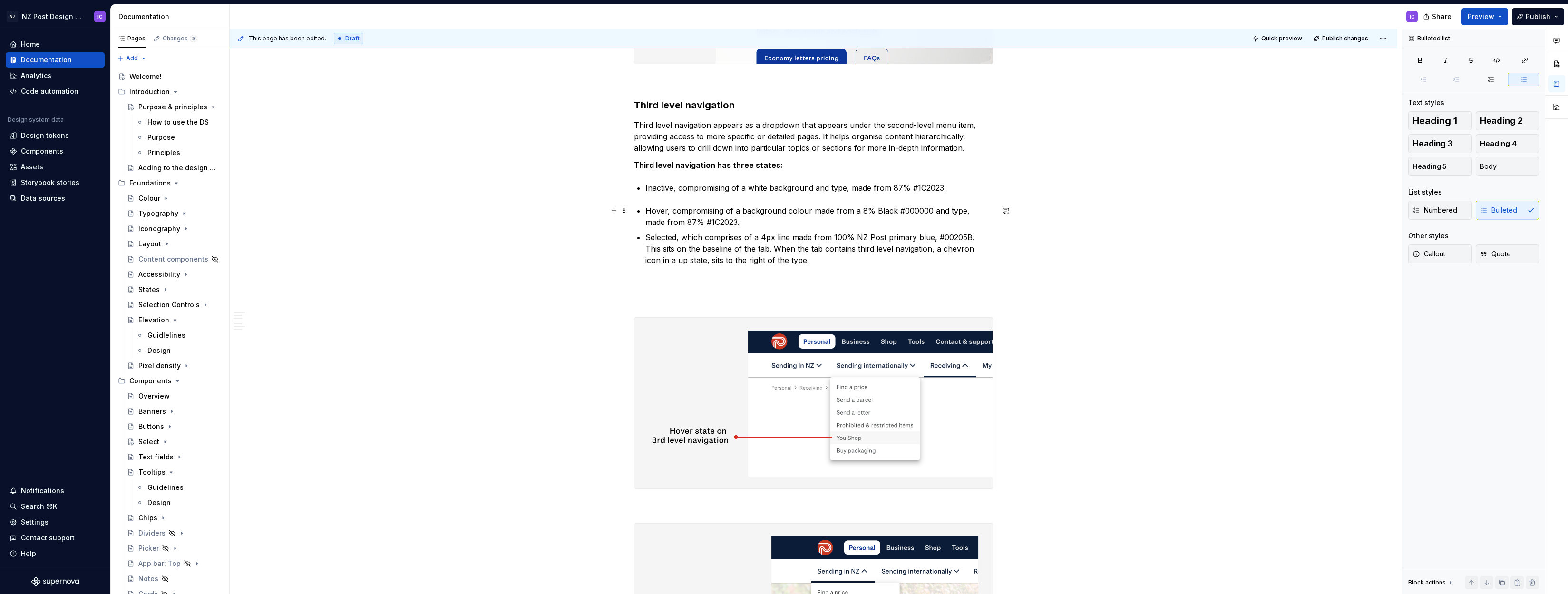
click at [965, 211] on p "Hover, compromising of a background colour made from a 8% Black #000000 and typ…" at bounding box center [819, 217] width 348 height 23
click at [756, 237] on p "Selected, which comprises of a 4px line made from 100% NZ Post primary blue, #0…" at bounding box center [819, 249] width 348 height 34
click at [680, 188] on p "Inactive, compromising of a white background and type, made from 87% #1C2023." at bounding box center [819, 188] width 348 height 11
drag, startPoint x: 749, startPoint y: 188, endPoint x: 949, endPoint y: 189, distance: 200.0
click at [949, 189] on p "Inactive, compromising of a white background and type, made from 87% #1C2023." at bounding box center [819, 188] width 348 height 11
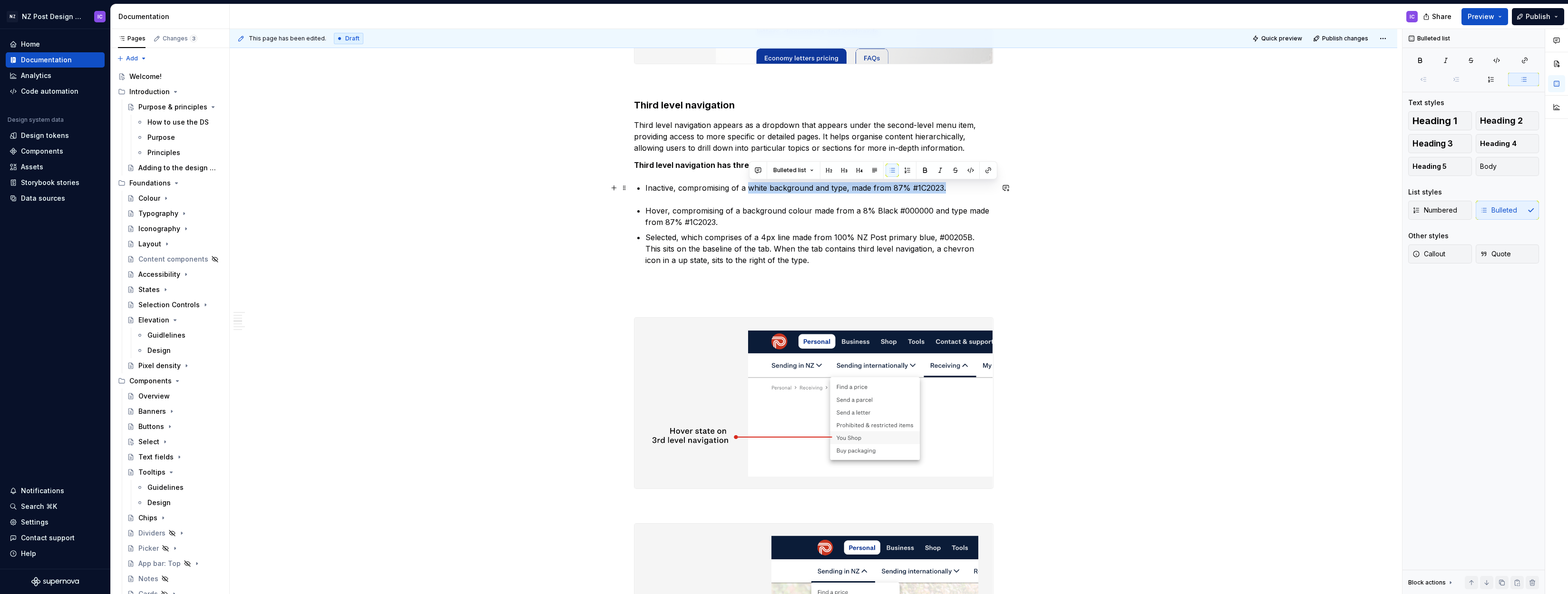
copy p "white background and type, made from 87% #1C2023."
click at [817, 248] on p "Selected, which comprises of a 4px line made from 100% NZ Post primary blue, #0…" at bounding box center [819, 249] width 348 height 34
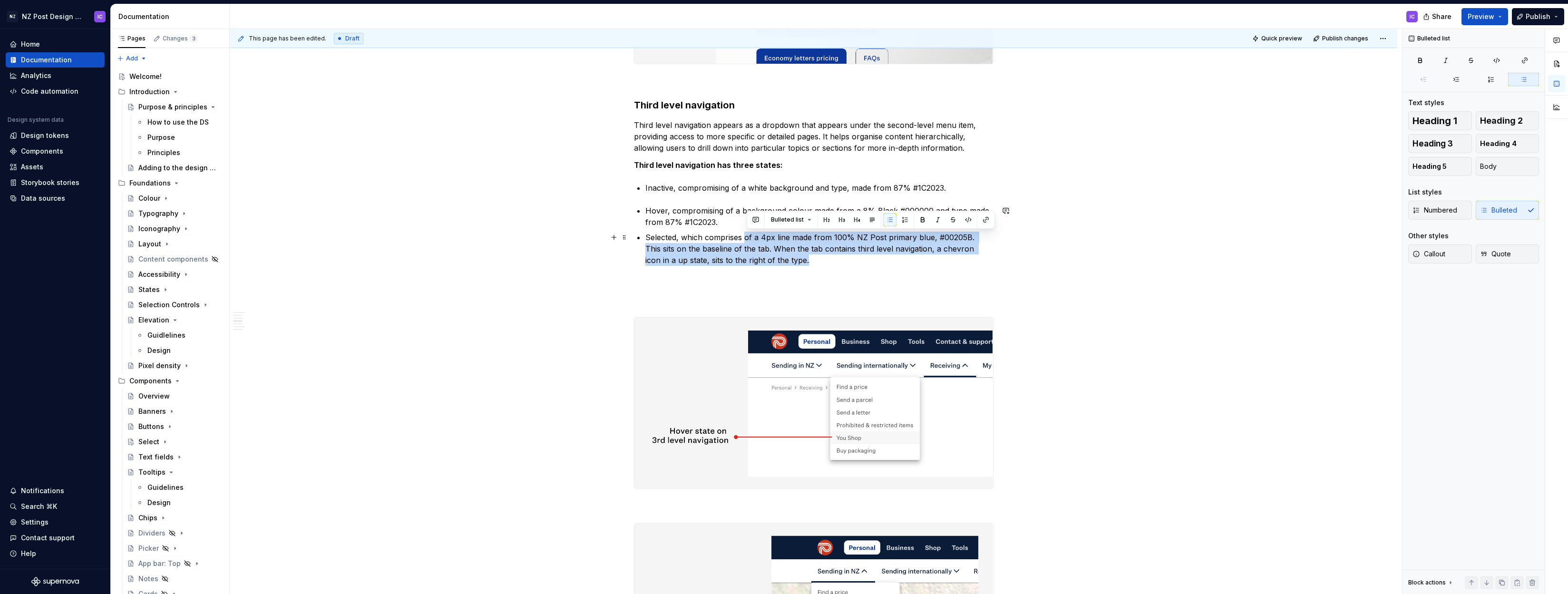
drag, startPoint x: 747, startPoint y: 237, endPoint x: 779, endPoint y: 258, distance: 38.3
click at [779, 258] on p "Selected, which comprises of a 4px line made from 100% NZ Post primary blue, #0…" at bounding box center [819, 249] width 348 height 34
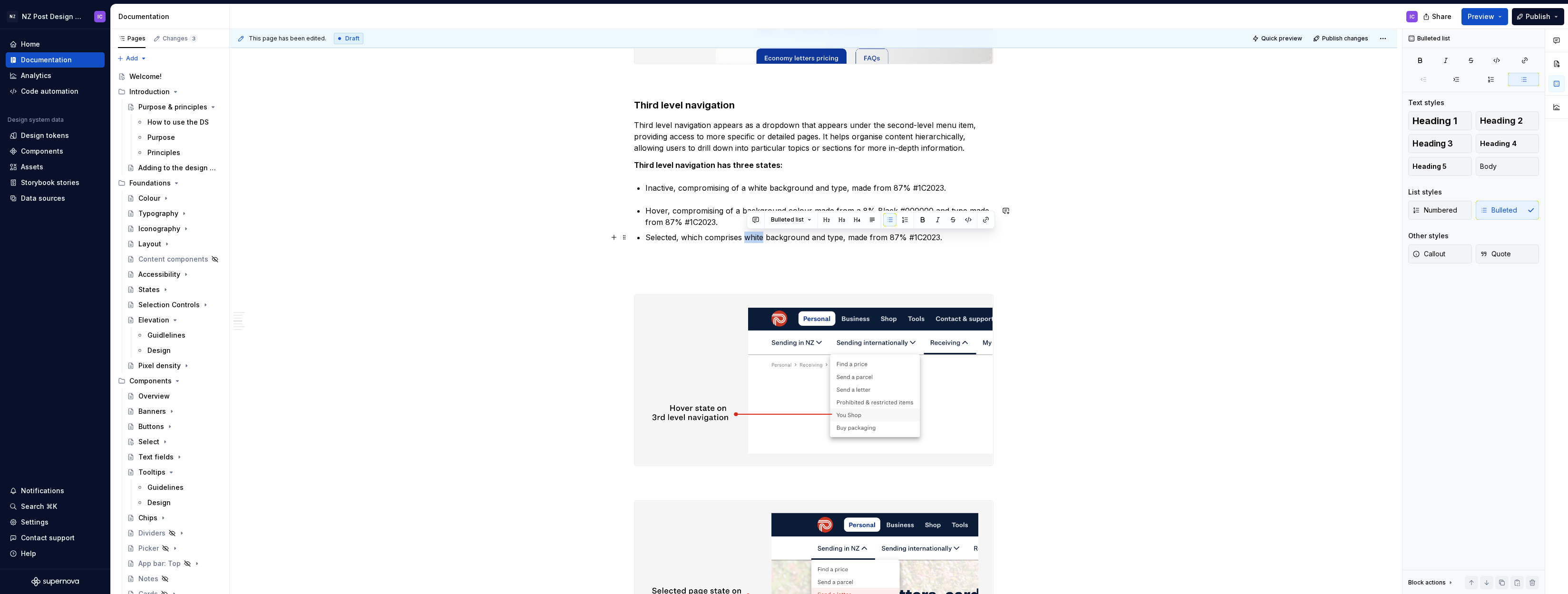
drag, startPoint x: 747, startPoint y: 237, endPoint x: 766, endPoint y: 237, distance: 19.0
click at [766, 237] on p "Selected, which comprises white background and type, made from 87% #1C2023." at bounding box center [819, 237] width 348 height 11
drag, startPoint x: 676, startPoint y: 188, endPoint x: 648, endPoint y: 189, distance: 28.0
click at [648, 189] on p "Inactive, compromising of a white background and type, made from 87% #1C2023." at bounding box center [819, 188] width 348 height 11
click at [823, 171] on button "button" at bounding box center [824, 170] width 13 height 13
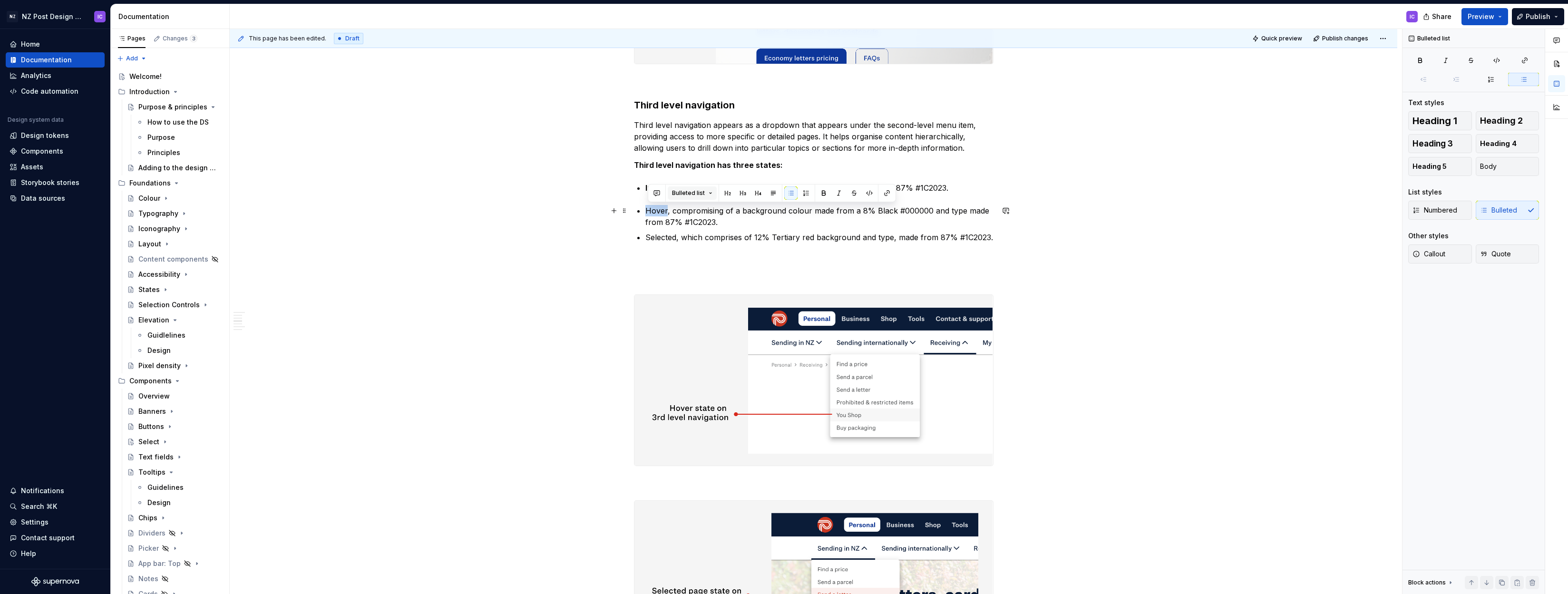
drag, startPoint x: 669, startPoint y: 212, endPoint x: 707, endPoint y: 197, distance: 40.9
click at [648, 211] on p "Hover, compromising of a background colour made from a 8% Black #000000 and typ…" at bounding box center [819, 217] width 348 height 23
click at [819, 194] on button "button" at bounding box center [824, 193] width 13 height 13
drag, startPoint x: 678, startPoint y: 238, endPoint x: 649, endPoint y: 239, distance: 29.0
click at [649, 239] on p "Selected, which comprises of 12% Tertiary red background and type, made from 87…" at bounding box center [819, 237] width 348 height 11
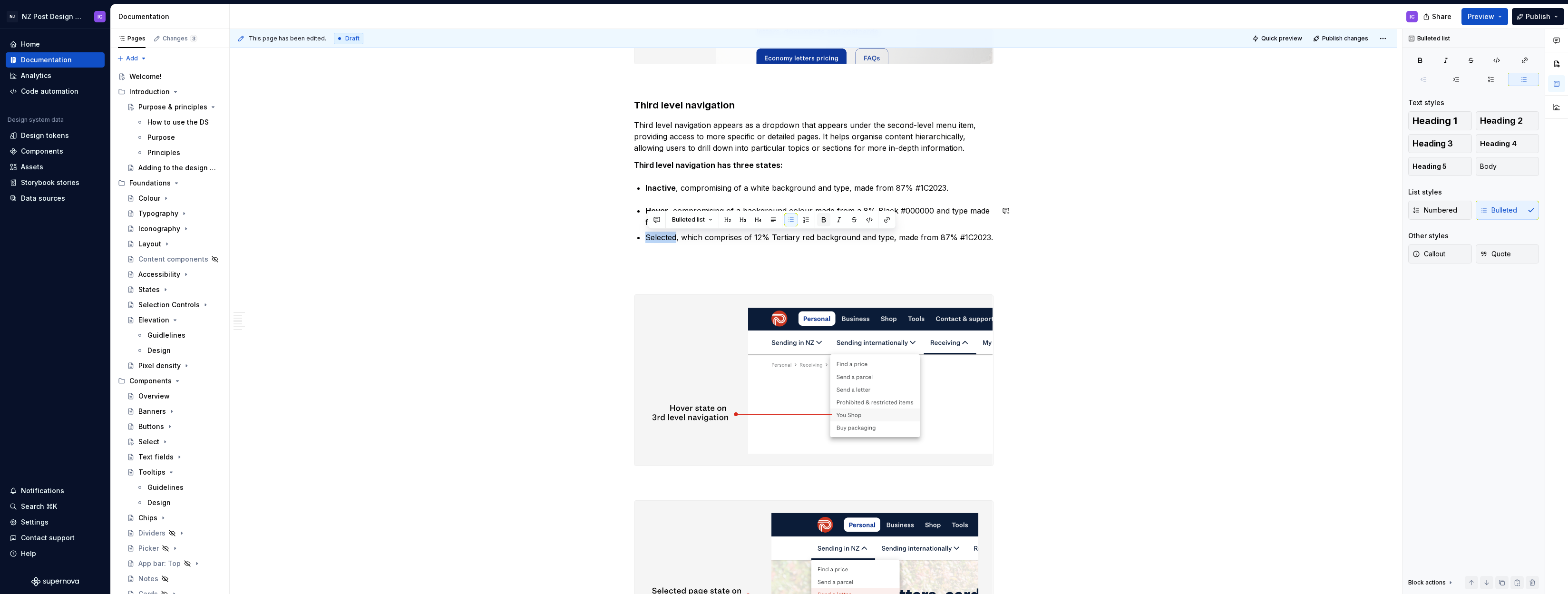
click at [819, 221] on button "button" at bounding box center [824, 220] width 13 height 13
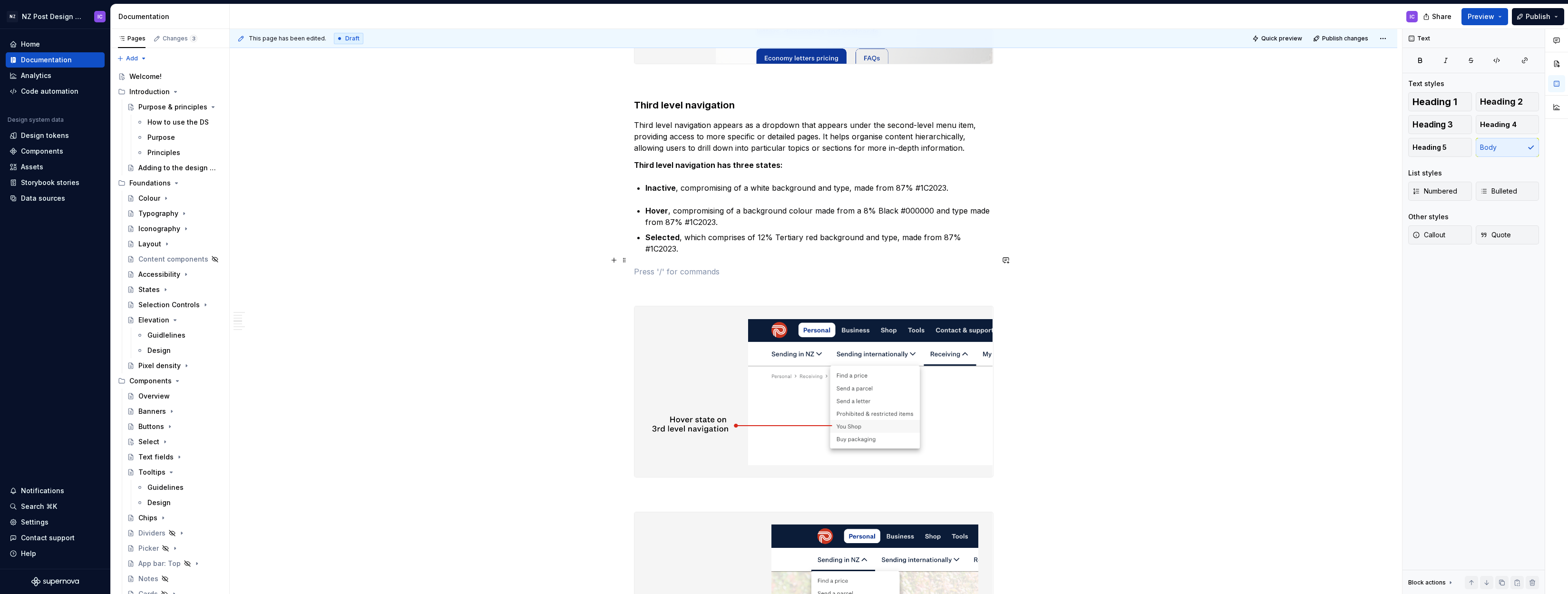
click at [795, 266] on p at bounding box center [814, 272] width 359 height 11
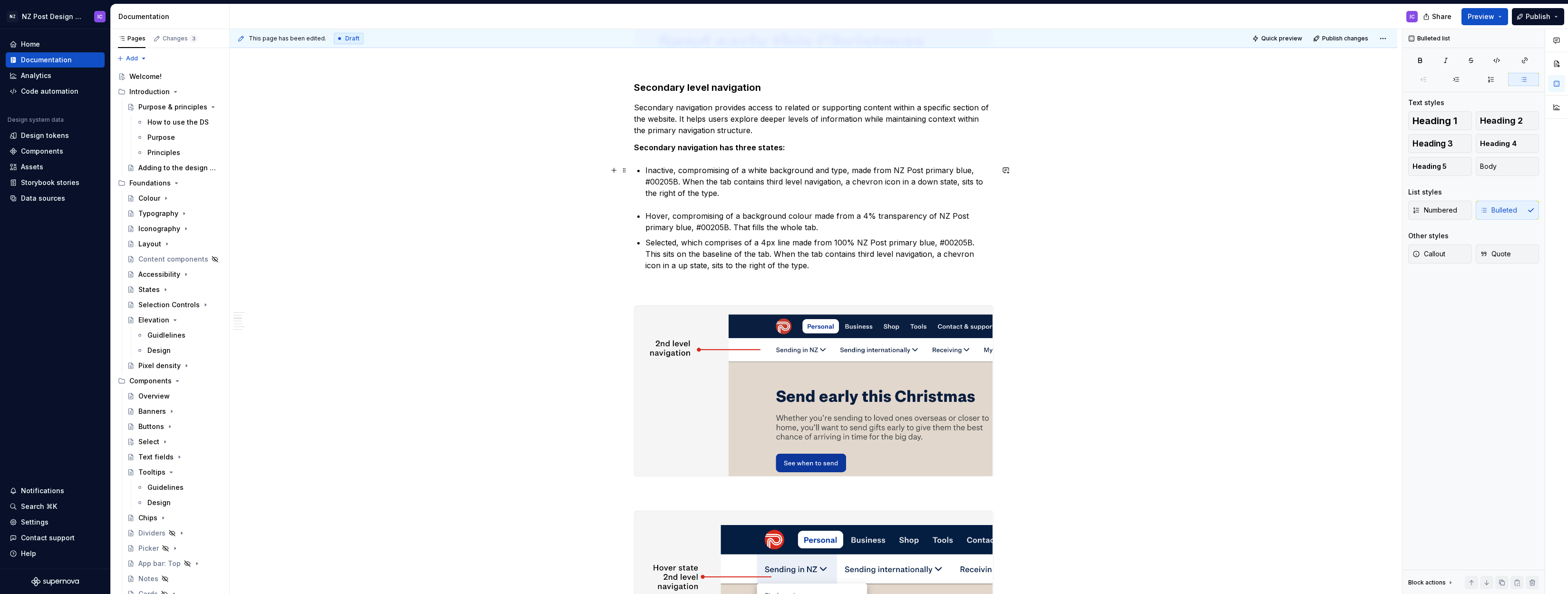
scroll to position [946, 0]
drag, startPoint x: 675, startPoint y: 170, endPoint x: 656, endPoint y: 168, distance: 19.1
click at [646, 170] on div "Desktop menu Desktop navigation appears on 1024px and above. It has a maximum w…" at bounding box center [814, 522] width 359 height 2519
click at [823, 155] on button "button" at bounding box center [824, 152] width 13 height 13
drag, startPoint x: 668, startPoint y: 215, endPoint x: 647, endPoint y: 215, distance: 21.0
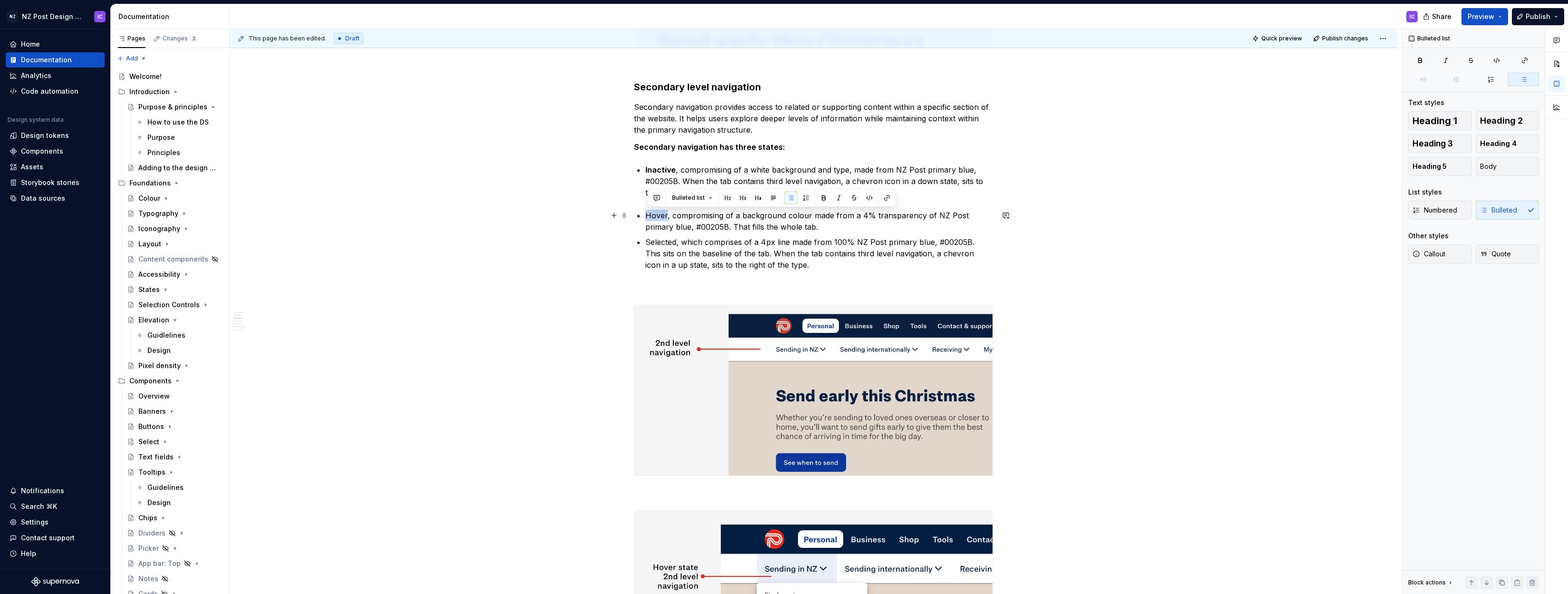
click at [646, 215] on div "Desktop menu Desktop navigation appears on 1024px and above. It has a maximum w…" at bounding box center [814, 522] width 359 height 2519
click at [821, 198] on button "button" at bounding box center [824, 198] width 13 height 13
drag, startPoint x: 678, startPoint y: 242, endPoint x: 667, endPoint y: 237, distance: 12.1
click at [643, 242] on div "Desktop menu Desktop navigation appears on 1024px and above. It has a maximum w…" at bounding box center [814, 522] width 359 height 2519
click at [824, 224] on button "button" at bounding box center [824, 225] width 13 height 13
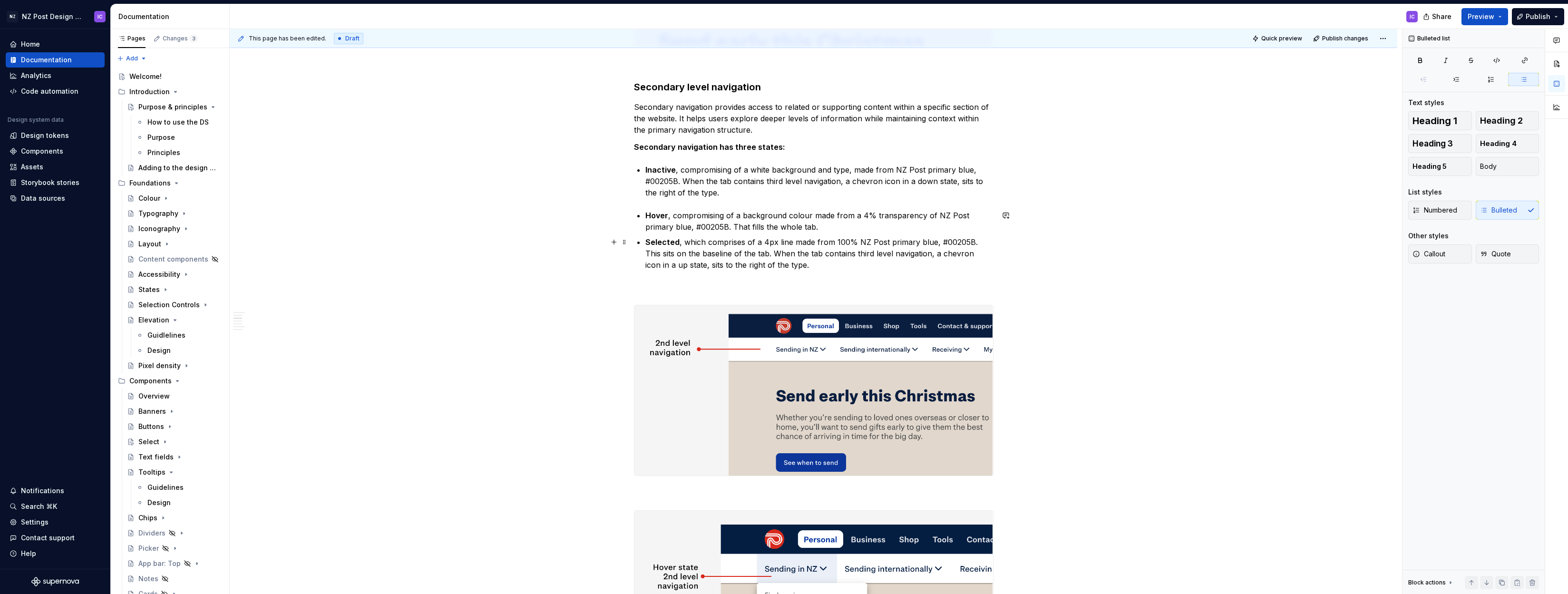
click at [786, 248] on p "Selected , which comprises of a 4px line made from 100% NZ Post primary blue, #…" at bounding box center [819, 253] width 348 height 34
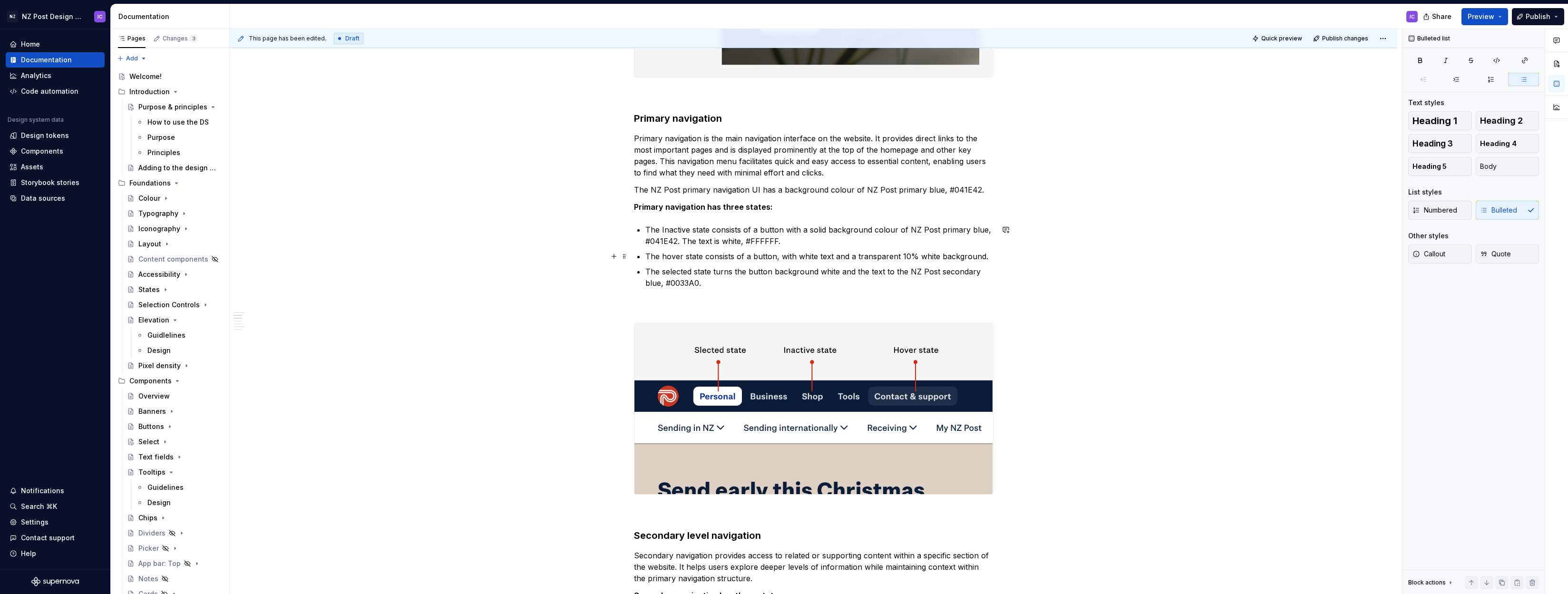
scroll to position [496, 0]
drag, startPoint x: 662, startPoint y: 230, endPoint x: 650, endPoint y: 230, distance: 12.0
click at [650, 230] on p "The Inactive state consists of a button with a solid background colour of NZ Po…" at bounding box center [819, 237] width 348 height 23
drag, startPoint x: 648, startPoint y: 231, endPoint x: 674, endPoint y: 230, distance: 26.0
click at [674, 230] on p "Inactive state consists of a button with a solid background colour of NZ Post p…" at bounding box center [819, 237] width 348 height 23
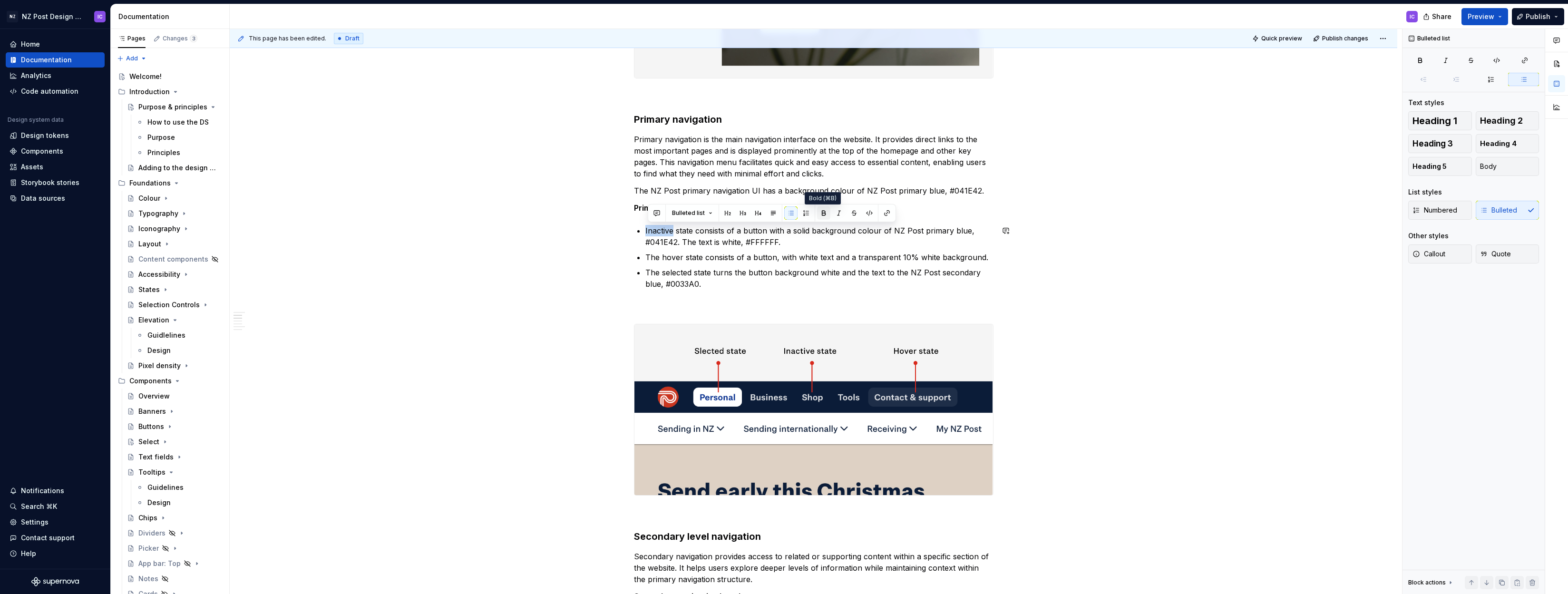
click at [822, 215] on button "button" at bounding box center [824, 213] width 13 height 13
drag, startPoint x: 667, startPoint y: 257, endPoint x: 647, endPoint y: 257, distance: 20.0
drag, startPoint x: 646, startPoint y: 255, endPoint x: 708, endPoint y: 257, distance: 62.0
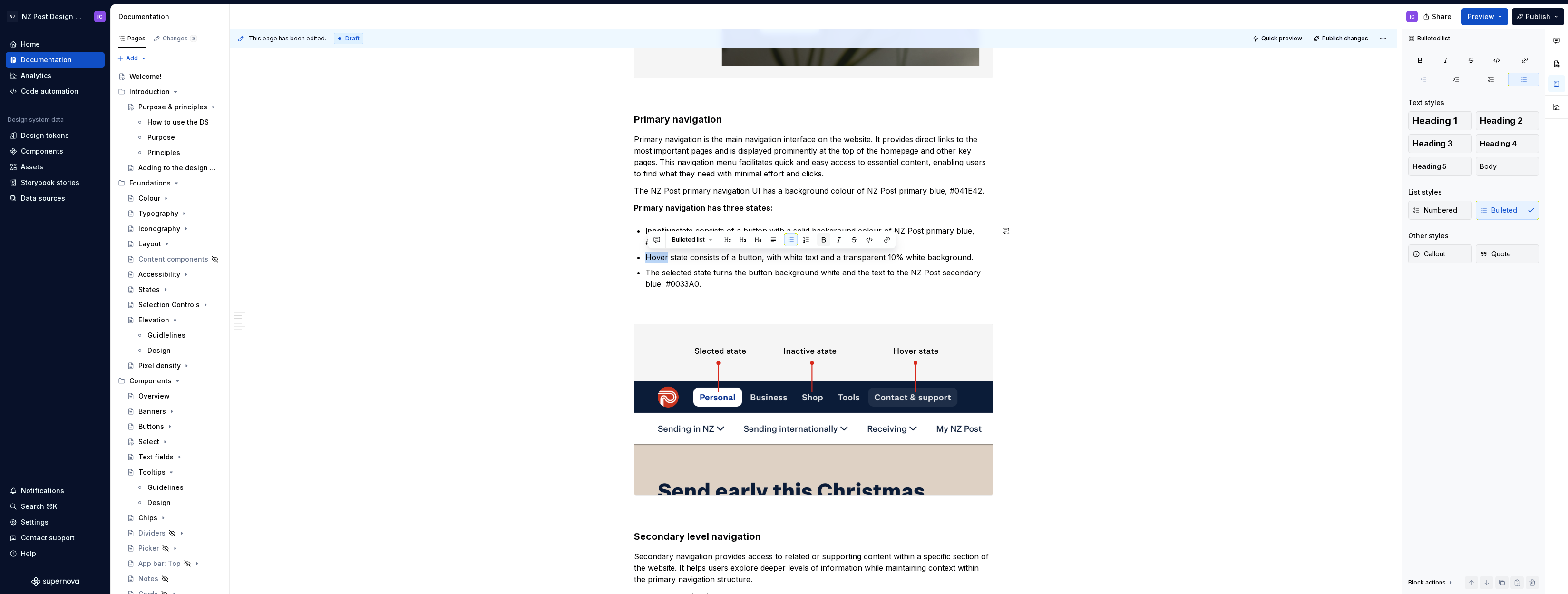
click at [825, 239] on button "button" at bounding box center [824, 240] width 13 height 13
drag, startPoint x: 667, startPoint y: 273, endPoint x: 650, endPoint y: 272, distance: 17.0
click at [650, 272] on p "The selected state turns the button background white and the text to the NZ Pos…" at bounding box center [819, 278] width 348 height 23
drag, startPoint x: 648, startPoint y: 272, endPoint x: 678, endPoint y: 271, distance: 30.0
click at [678, 271] on p "Selected state turns the button background white and the text to the NZ Post se…" at bounding box center [819, 278] width 348 height 23
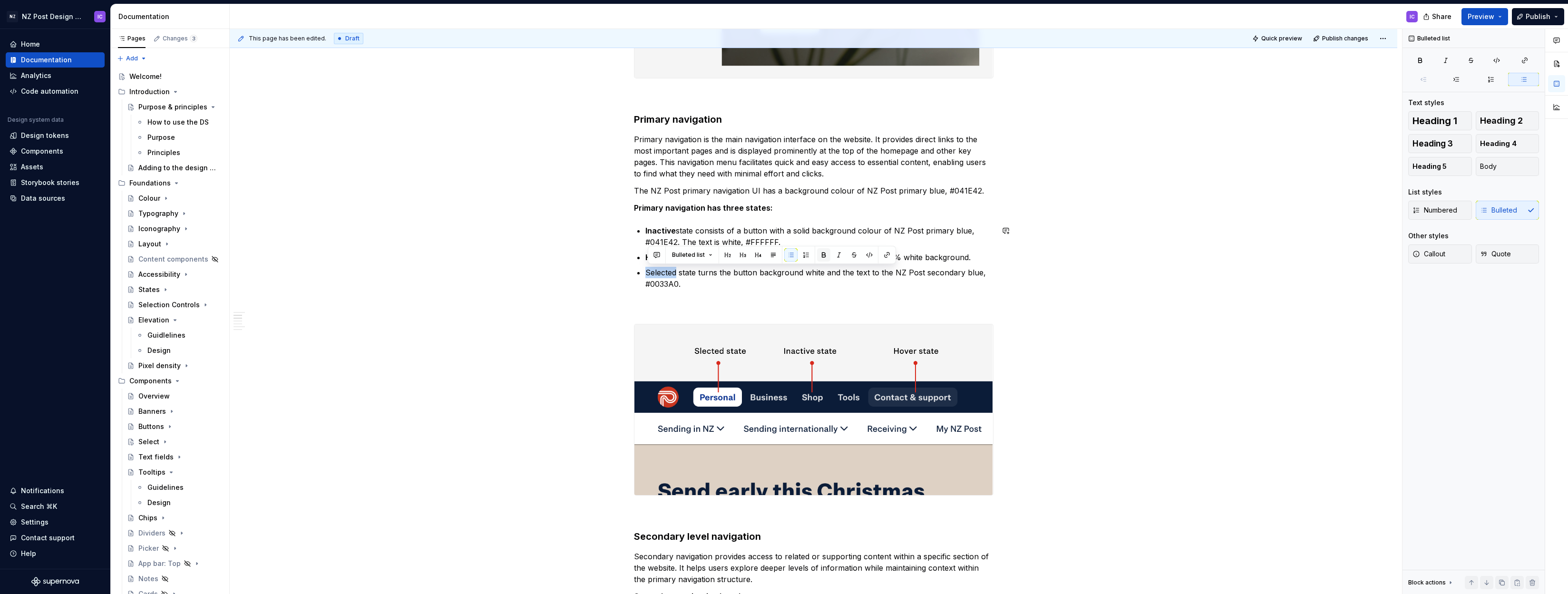
click at [825, 256] on button "button" at bounding box center [824, 255] width 13 height 13
click at [785, 290] on p "Selected state turns the button background white and the text to the NZ Post se…" at bounding box center [819, 278] width 348 height 23
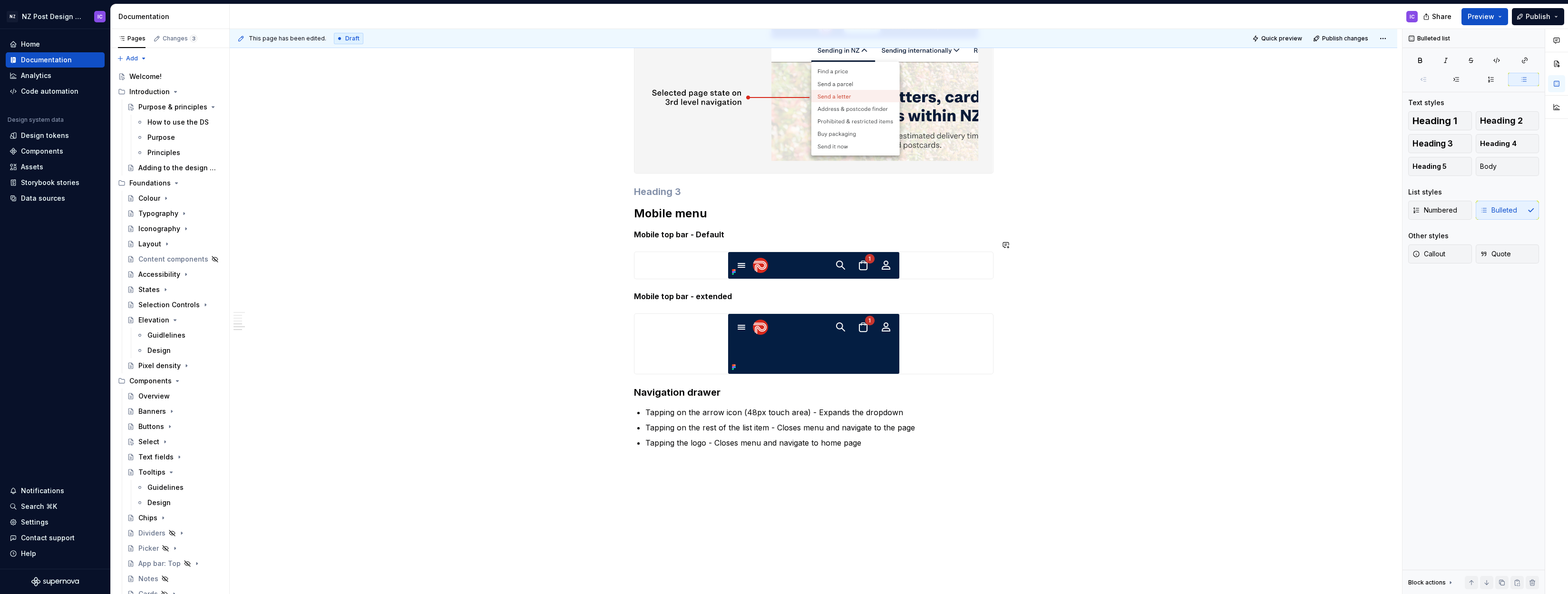
scroll to position [2239, 0]
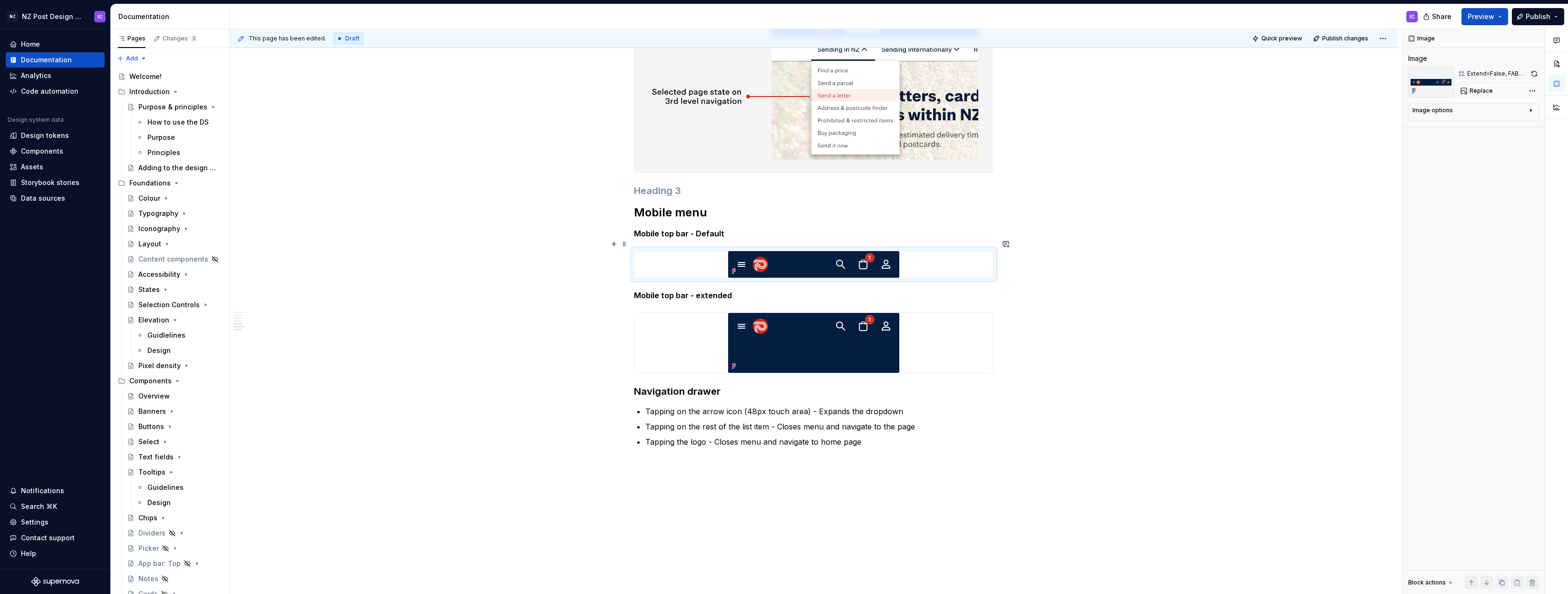
click at [770, 260] on img at bounding box center [813, 265] width 171 height 27
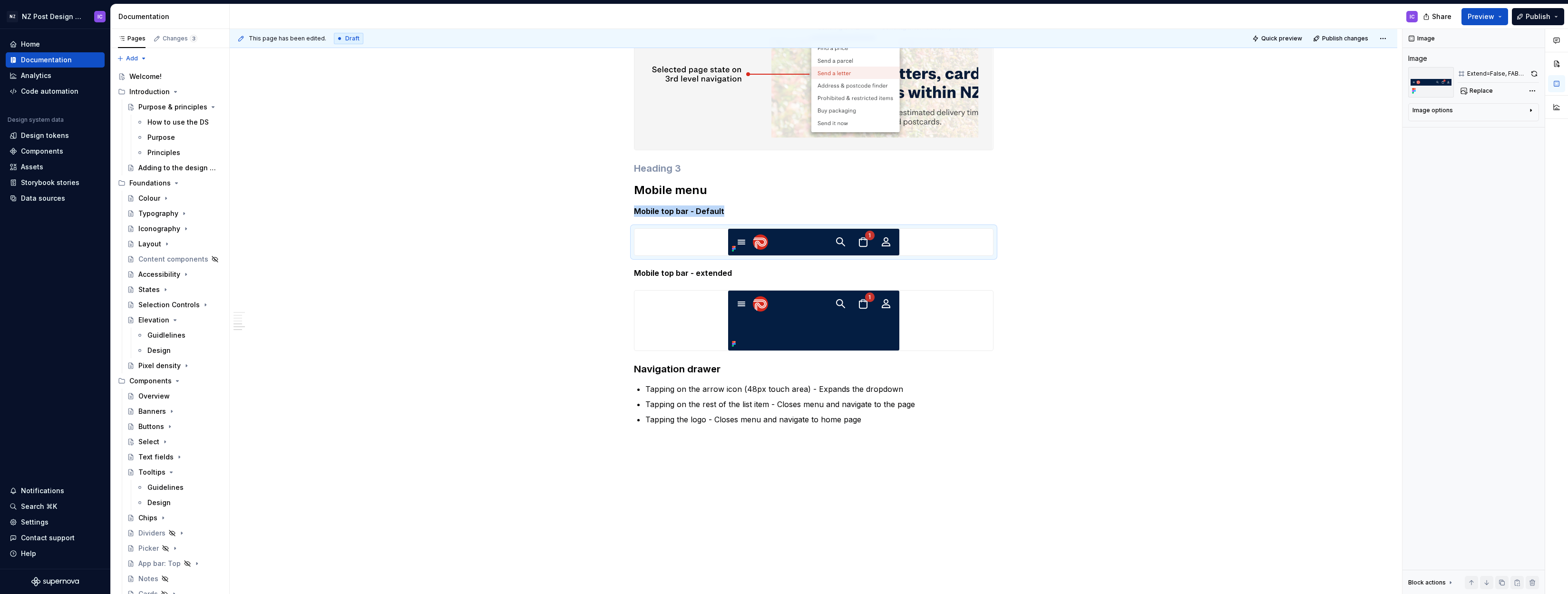
scroll to position [2263, 0]
type textarea "*"
